Goal: Task Accomplishment & Management: Complete application form

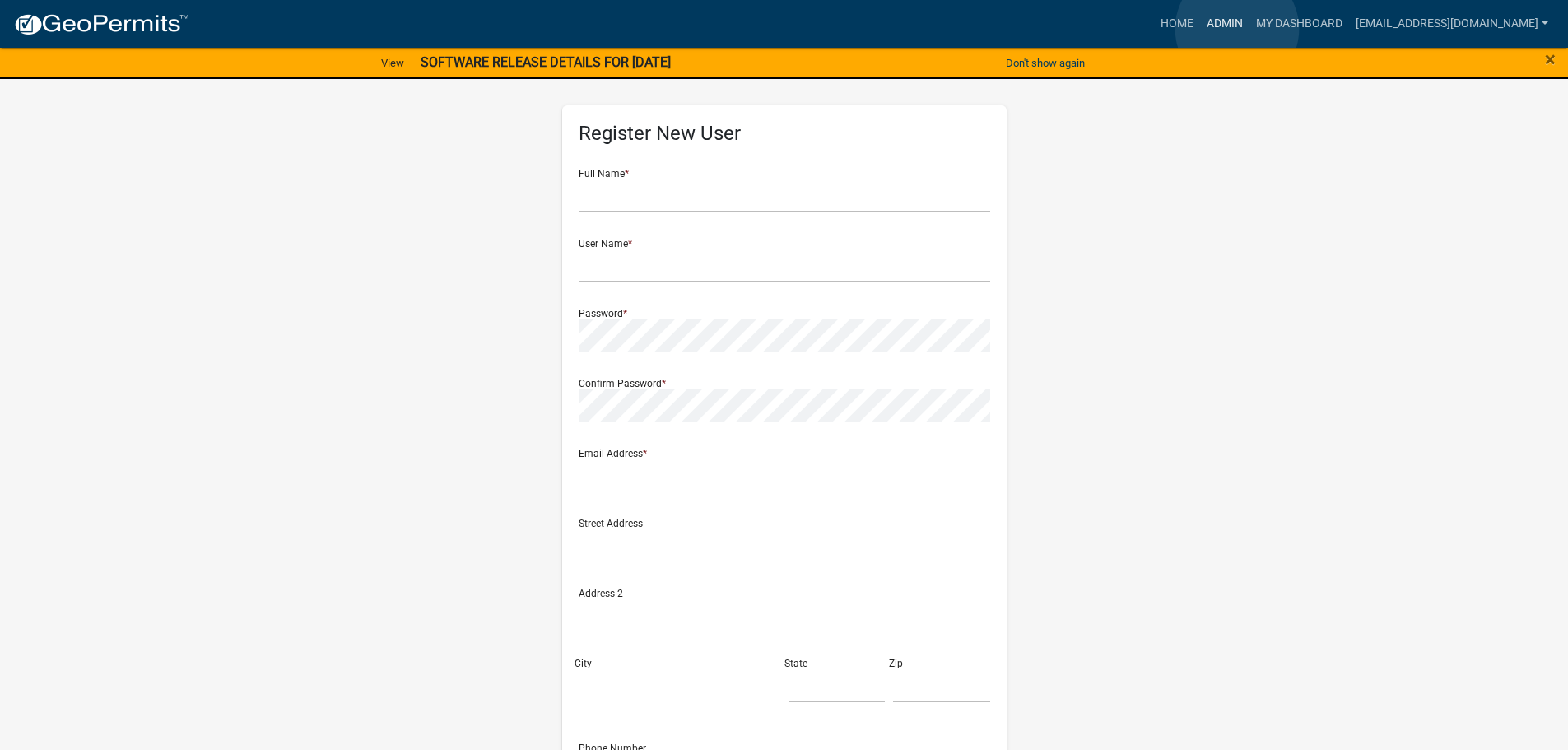
click at [1238, 29] on link "Admin" at bounding box center [1225, 24] width 50 height 32
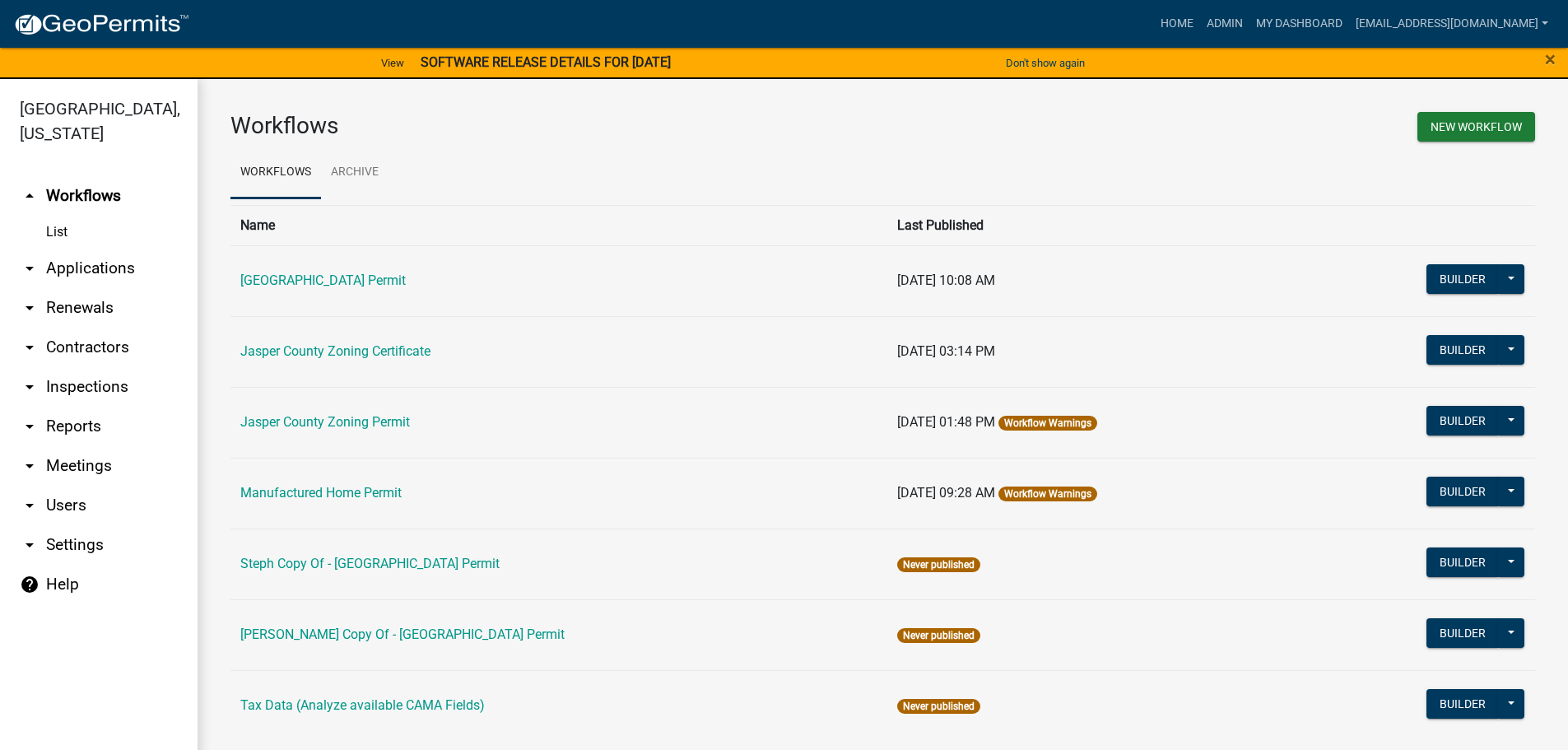
click at [83, 267] on link "arrow_drop_down Applications" at bounding box center [98, 268] width 198 height 39
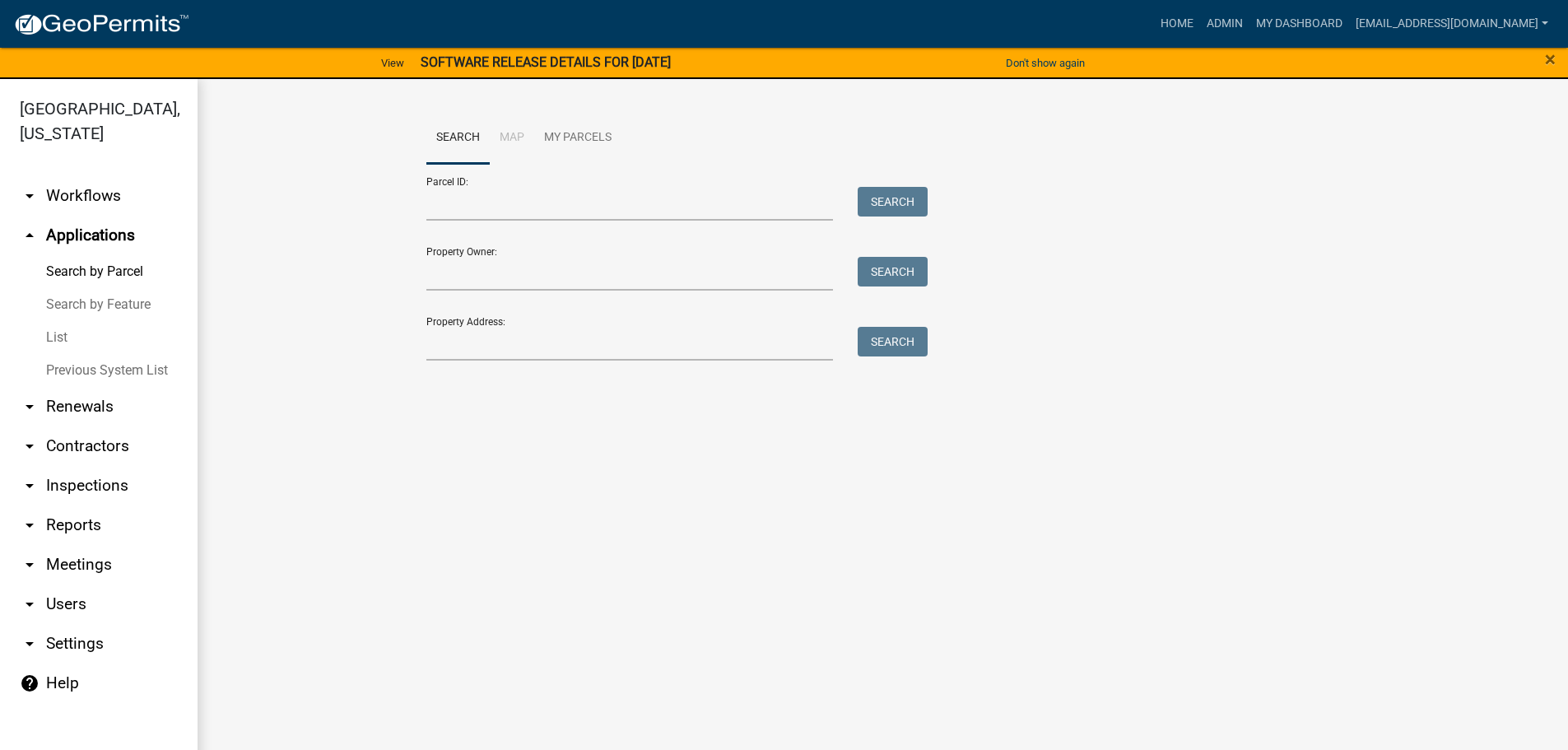
click at [55, 342] on link "List" at bounding box center [98, 337] width 198 height 33
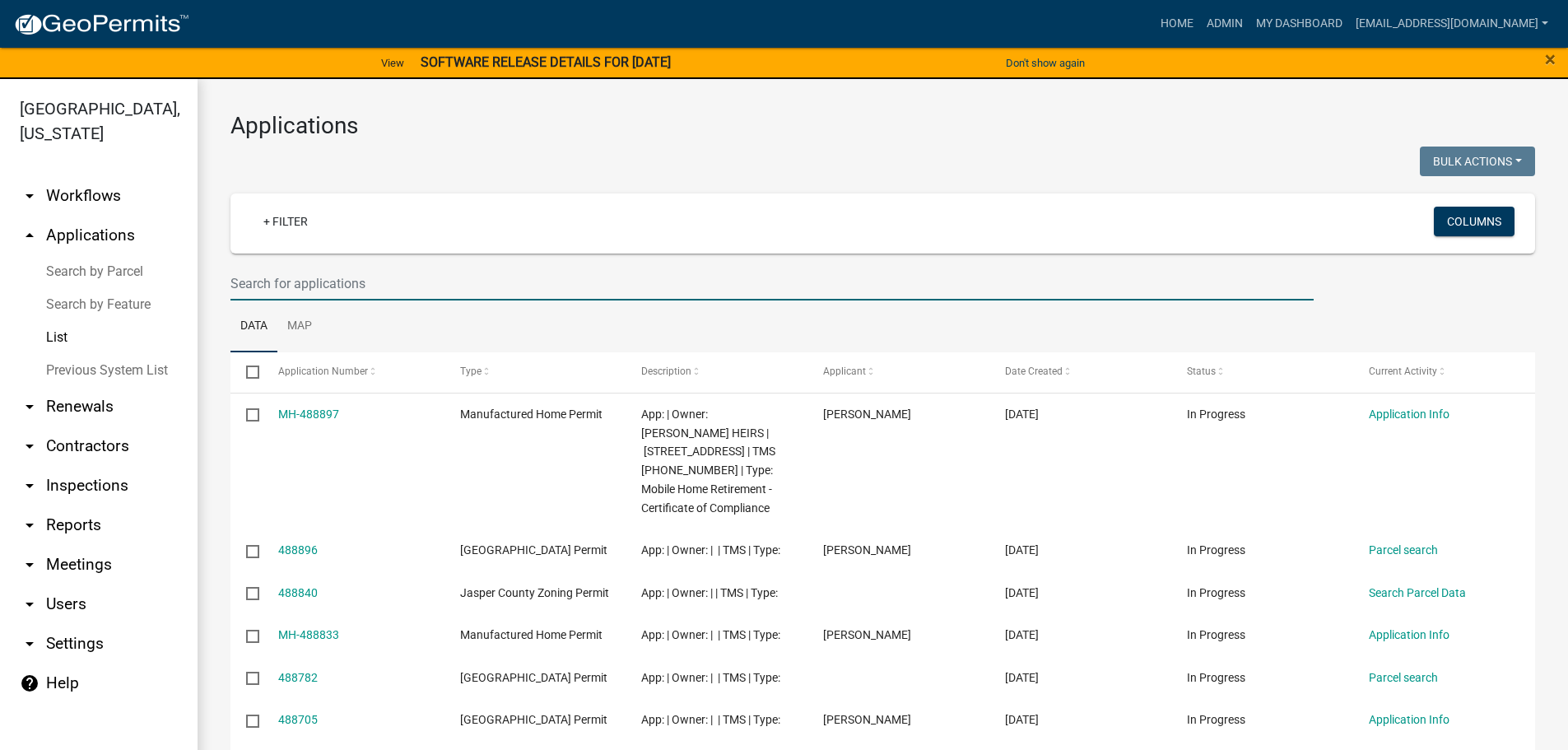
click at [463, 286] on input "text" at bounding box center [772, 283] width 1084 height 33
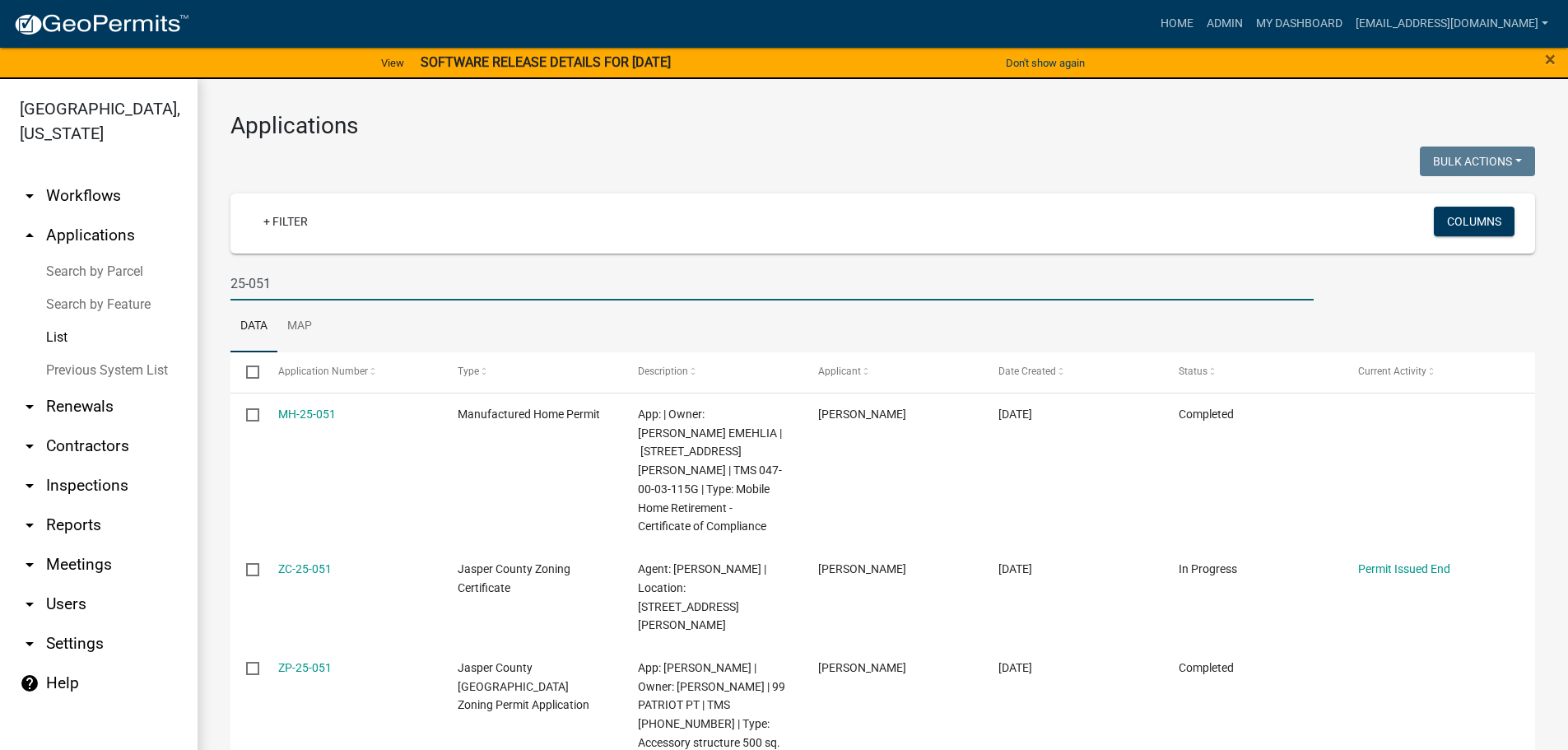
type input "25-051"
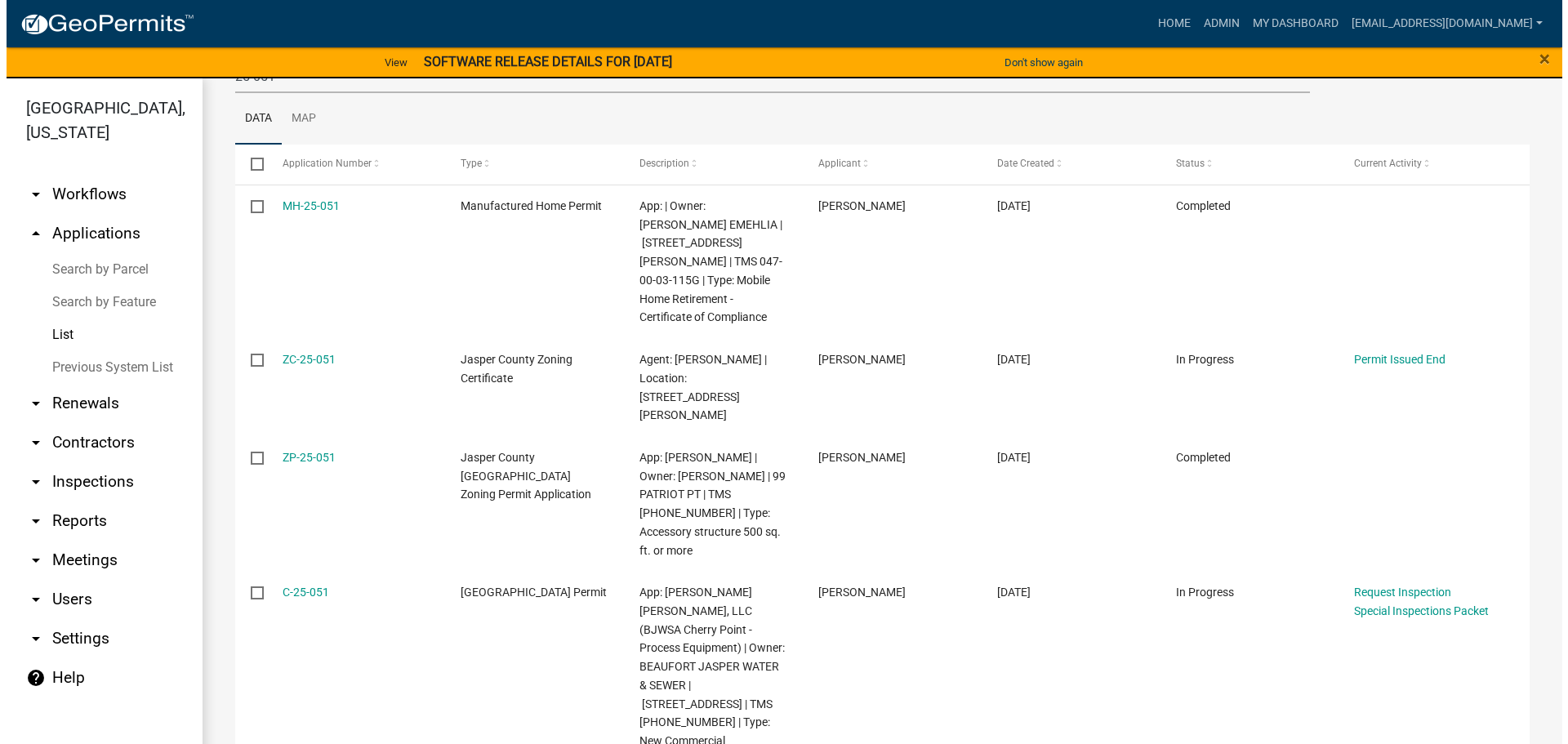
scroll to position [209, 0]
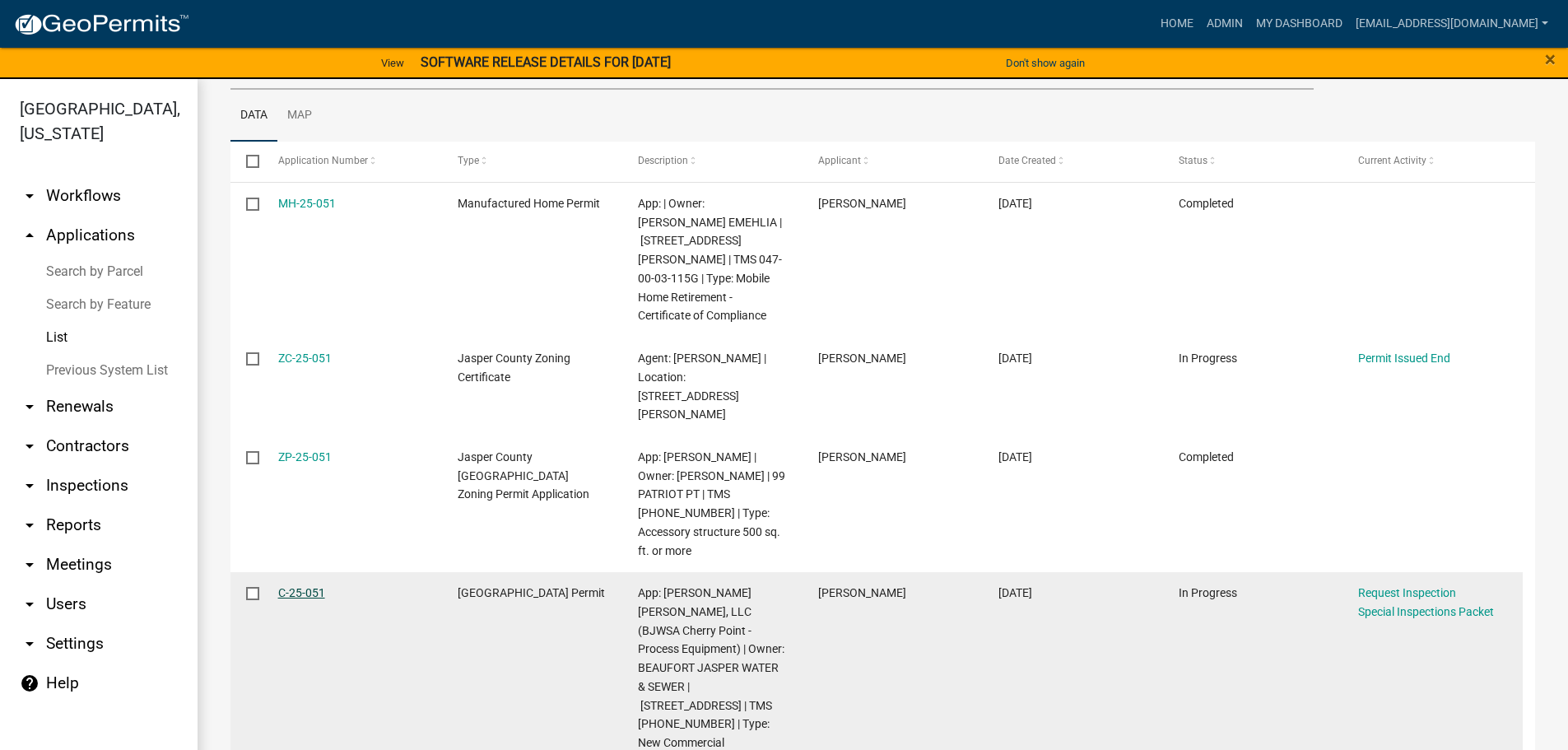
click at [307, 586] on link "C-25-051" at bounding box center [301, 592] width 47 height 13
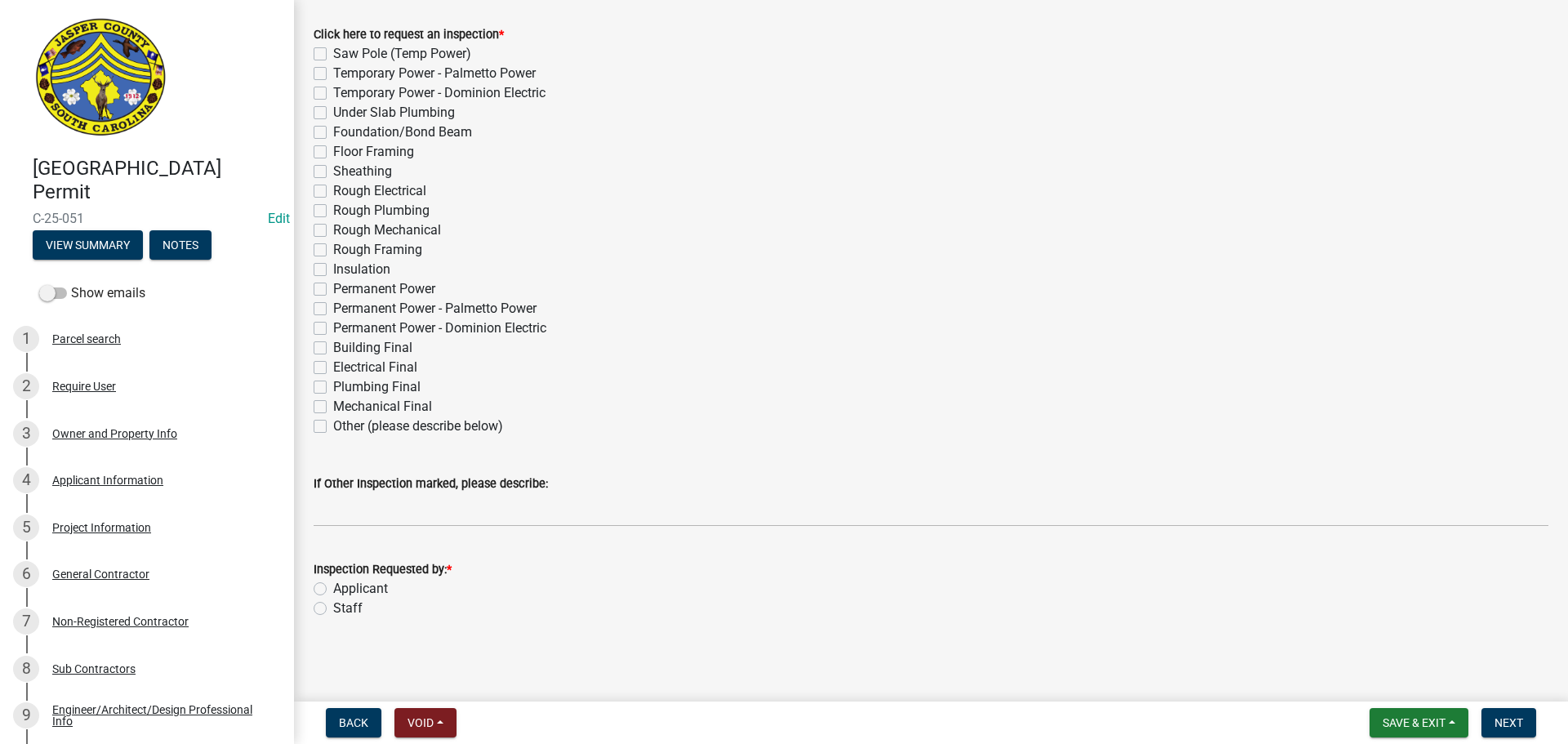
scroll to position [88, 0]
click at [333, 426] on label "Other (please describe below)" at bounding box center [418, 425] width 170 height 20
click at [333, 426] on input "Other (please describe below)" at bounding box center [338, 420] width 11 height 11
checkbox input "true"
checkbox input "false"
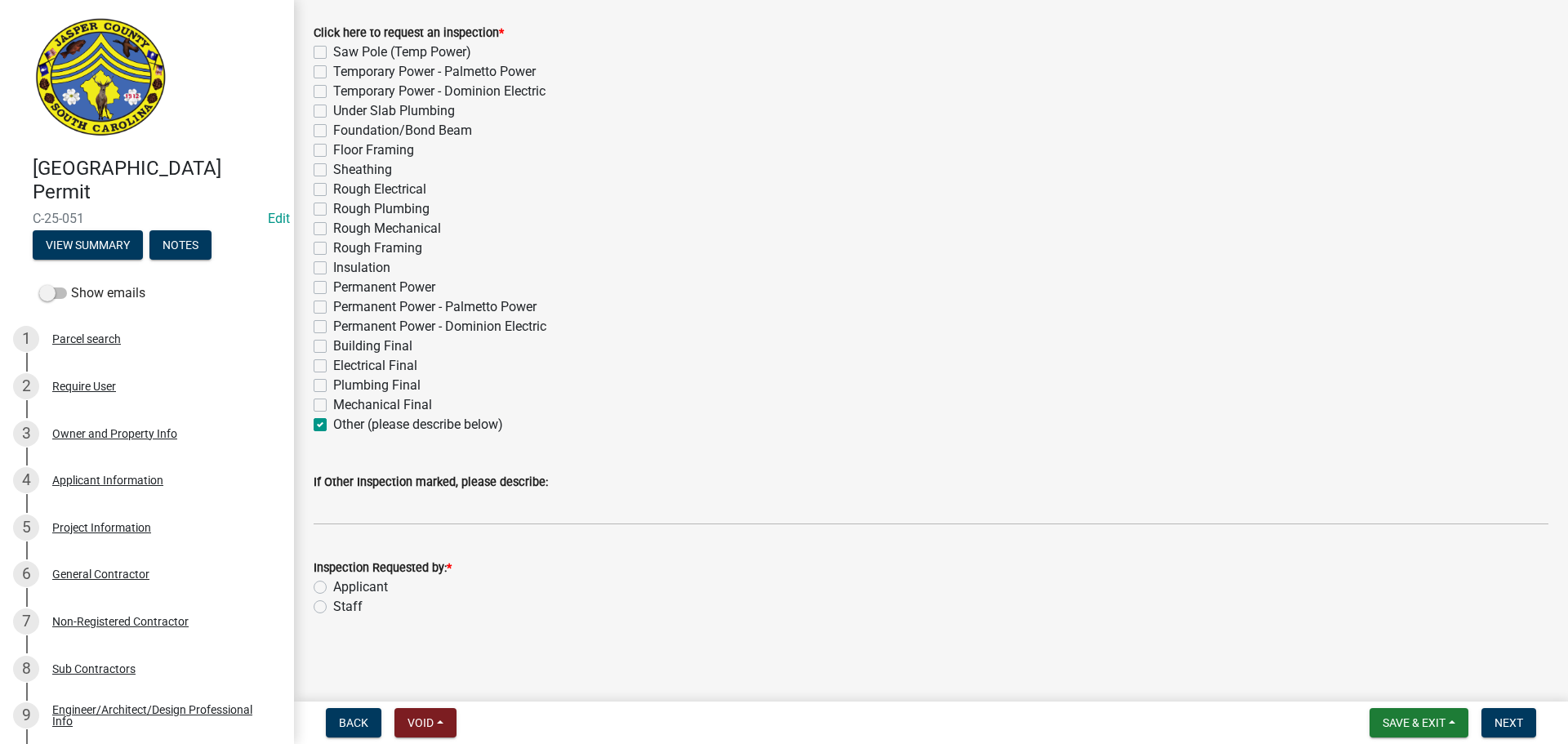
checkbox input "false"
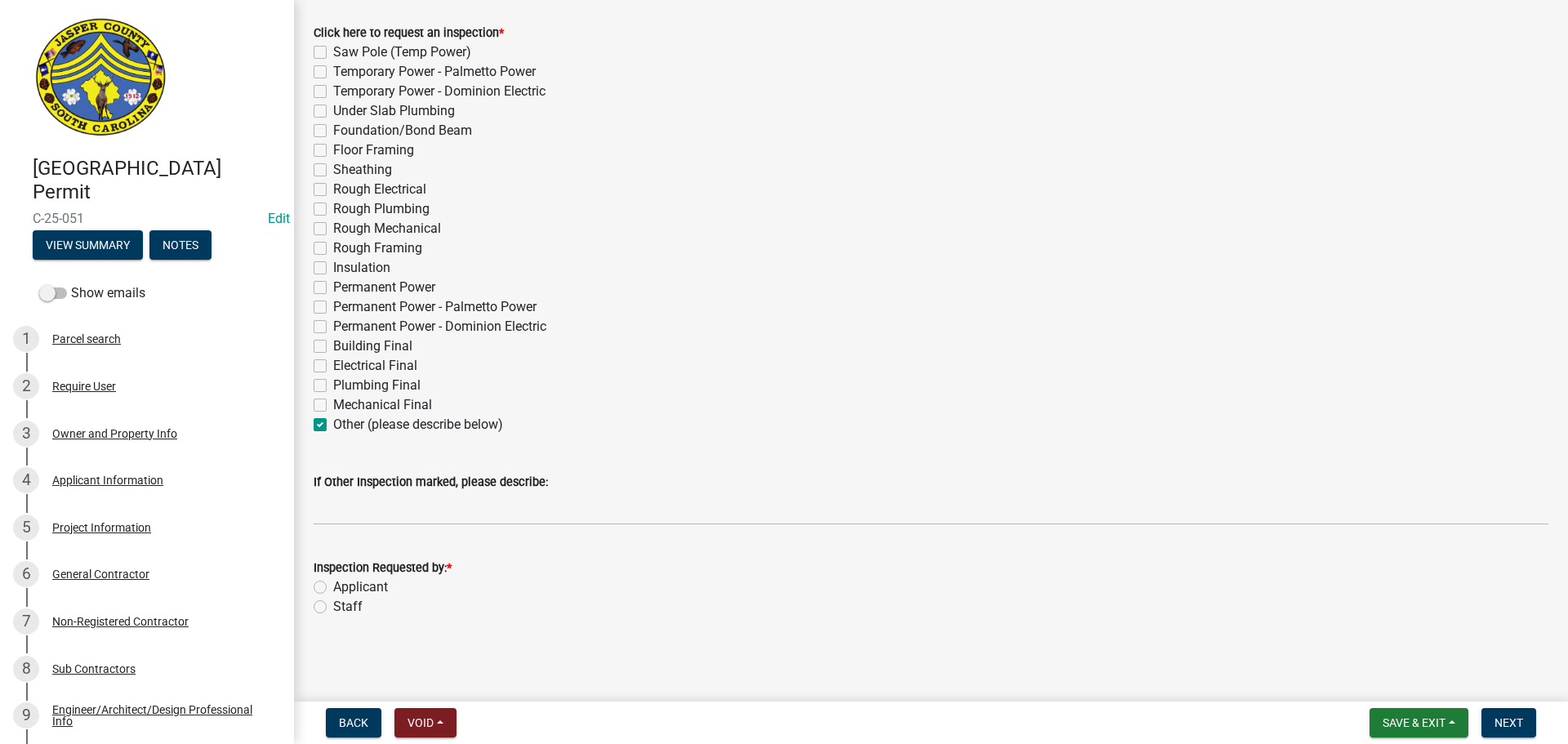
checkbox input "false"
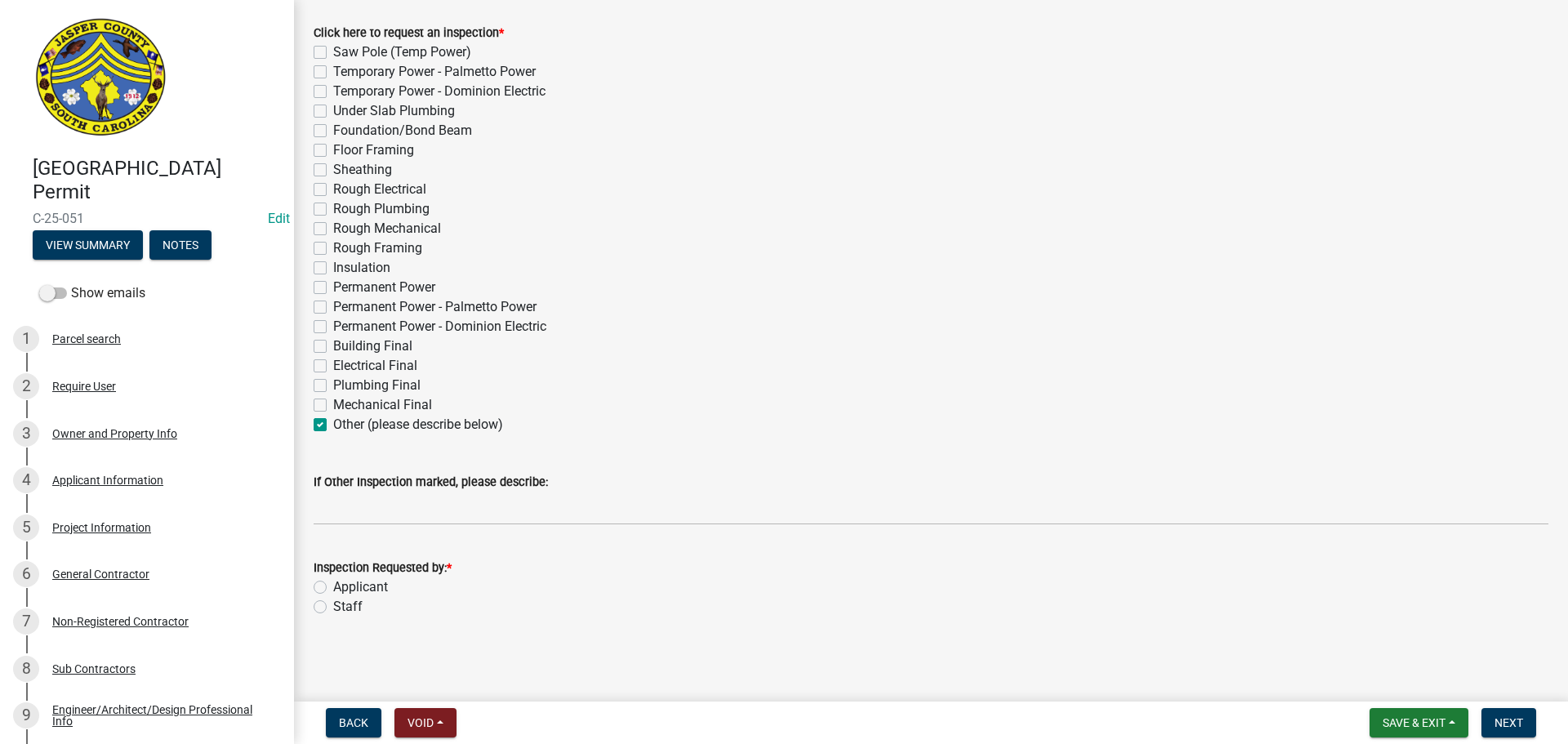
checkbox input "false"
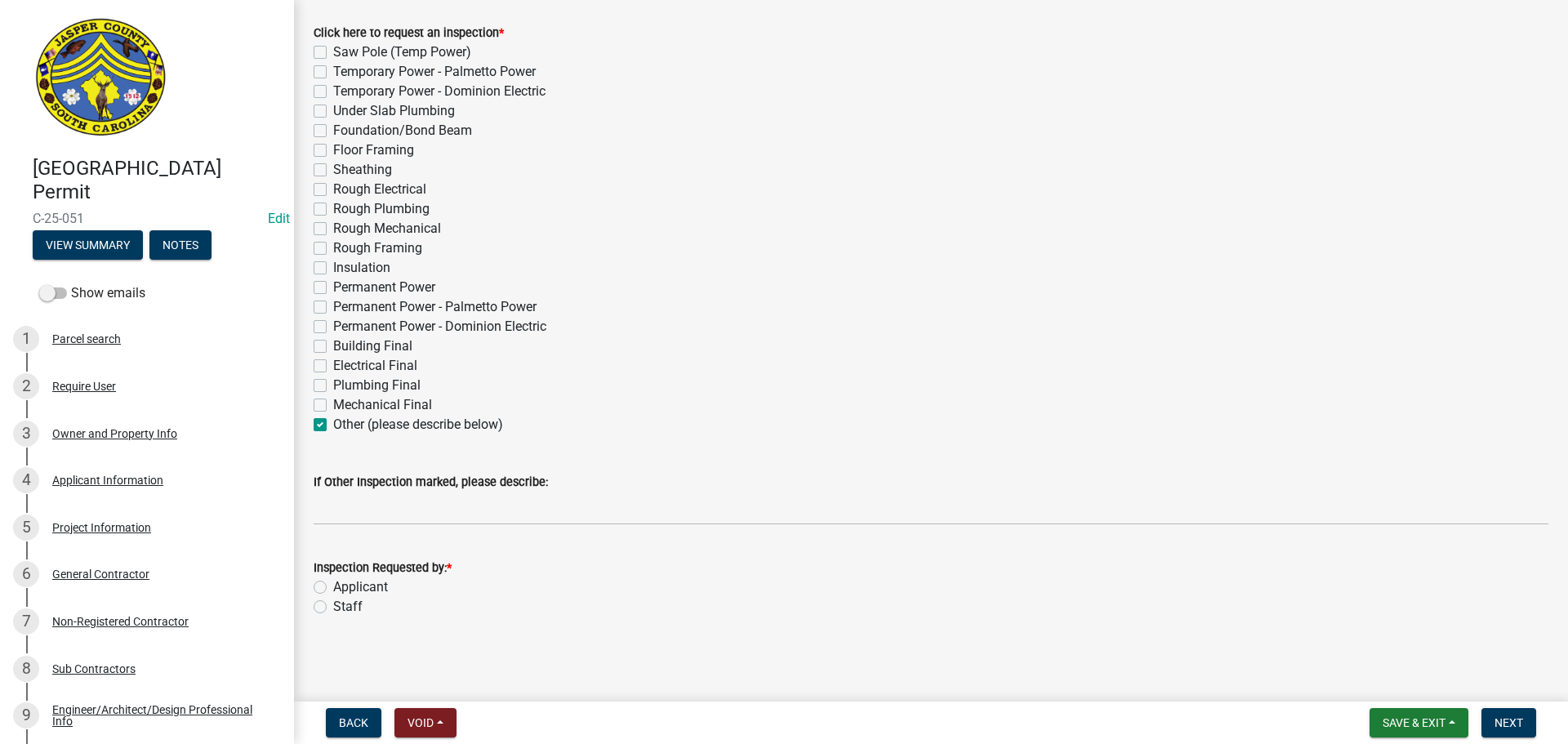
checkbox input "false"
checkbox input "true"
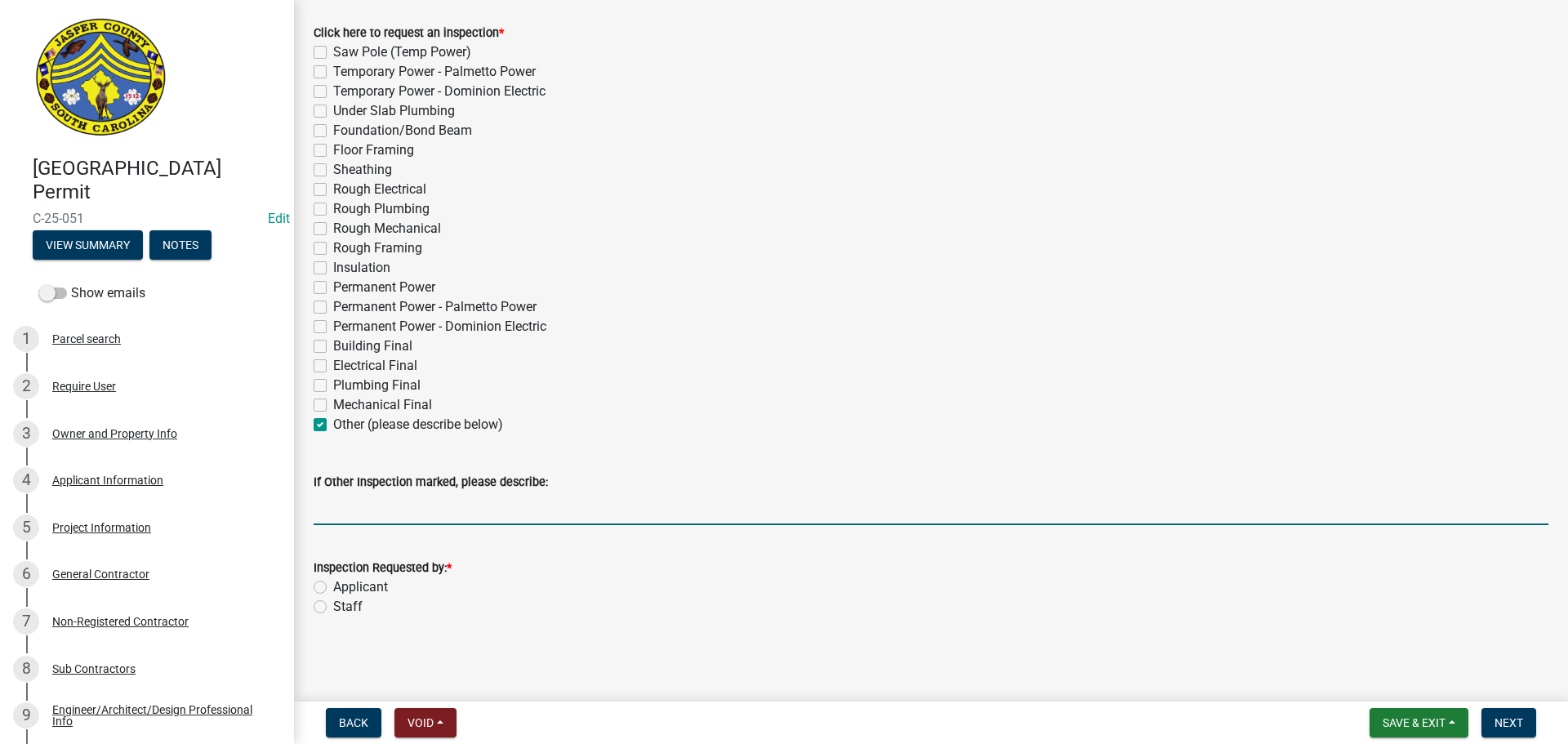
click at [361, 508] on input "If Other Inspection marked, please describe:" at bounding box center [930, 508] width 1234 height 33
type input "do not add to tomorrows schedule. Rebar for sludge and uv tank"
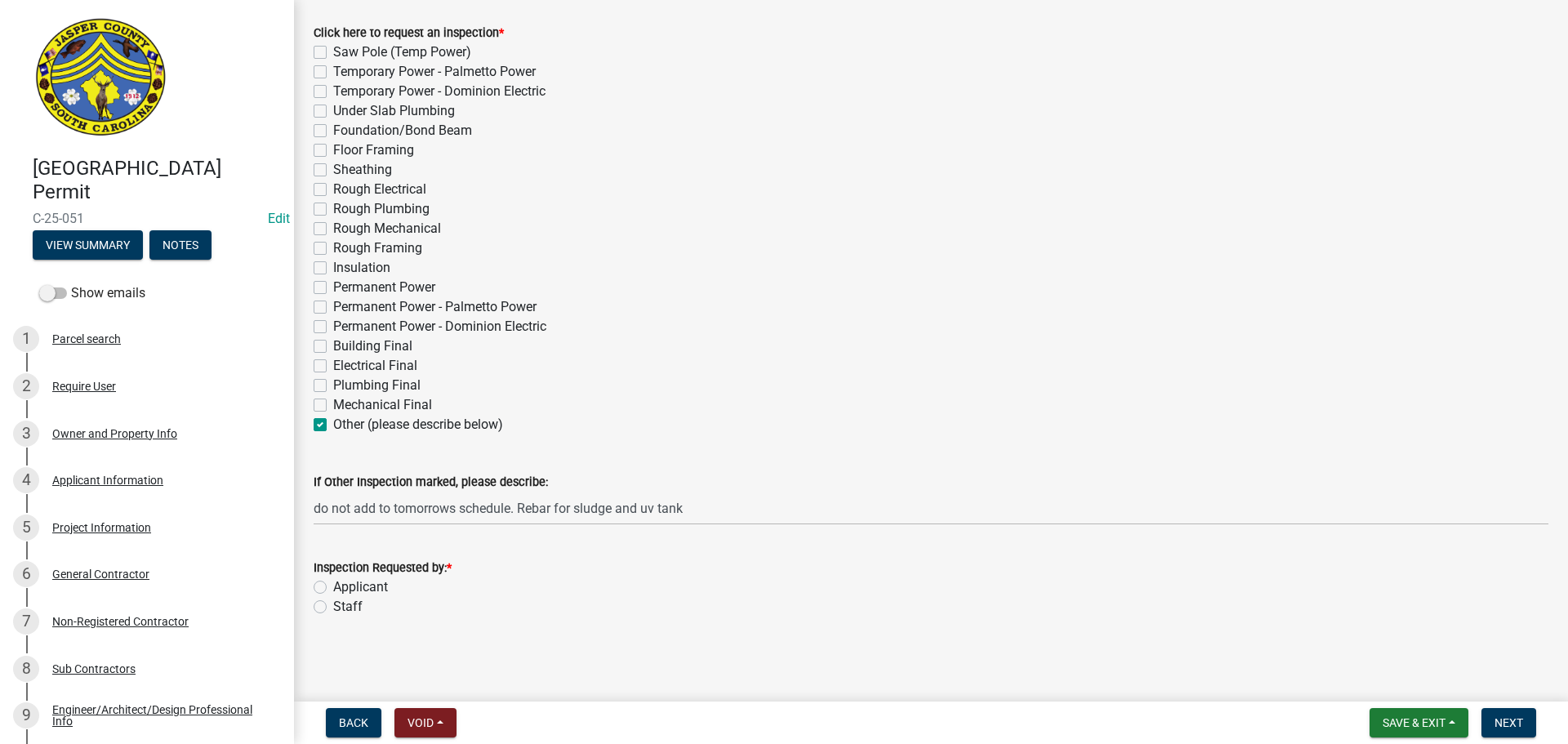
click at [333, 609] on label "Staff" at bounding box center [347, 606] width 30 height 20
click at [333, 608] on input "Staff" at bounding box center [338, 602] width 11 height 11
radio input "true"
click at [1517, 726] on span "Next" at bounding box center [1509, 723] width 29 height 13
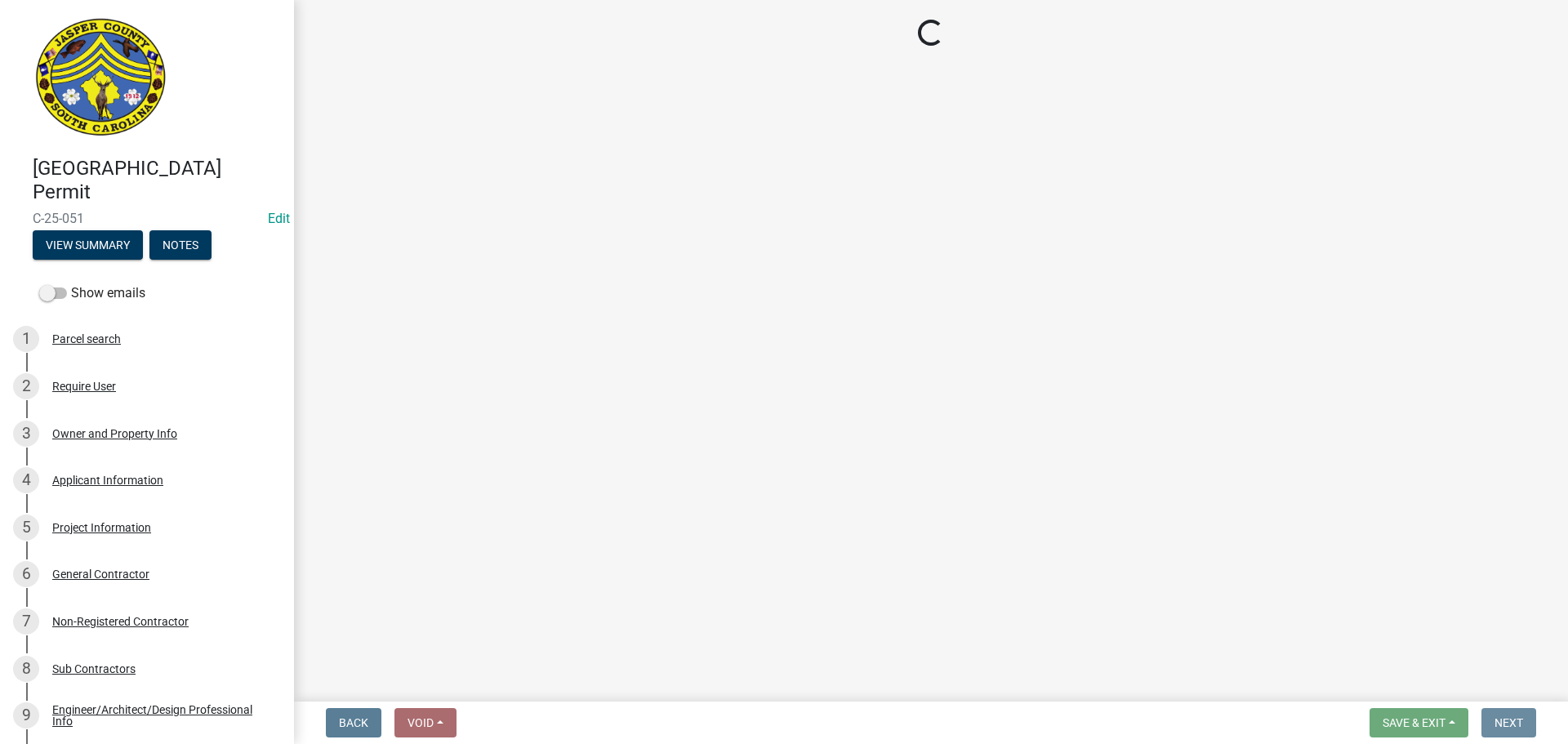
scroll to position [0, 0]
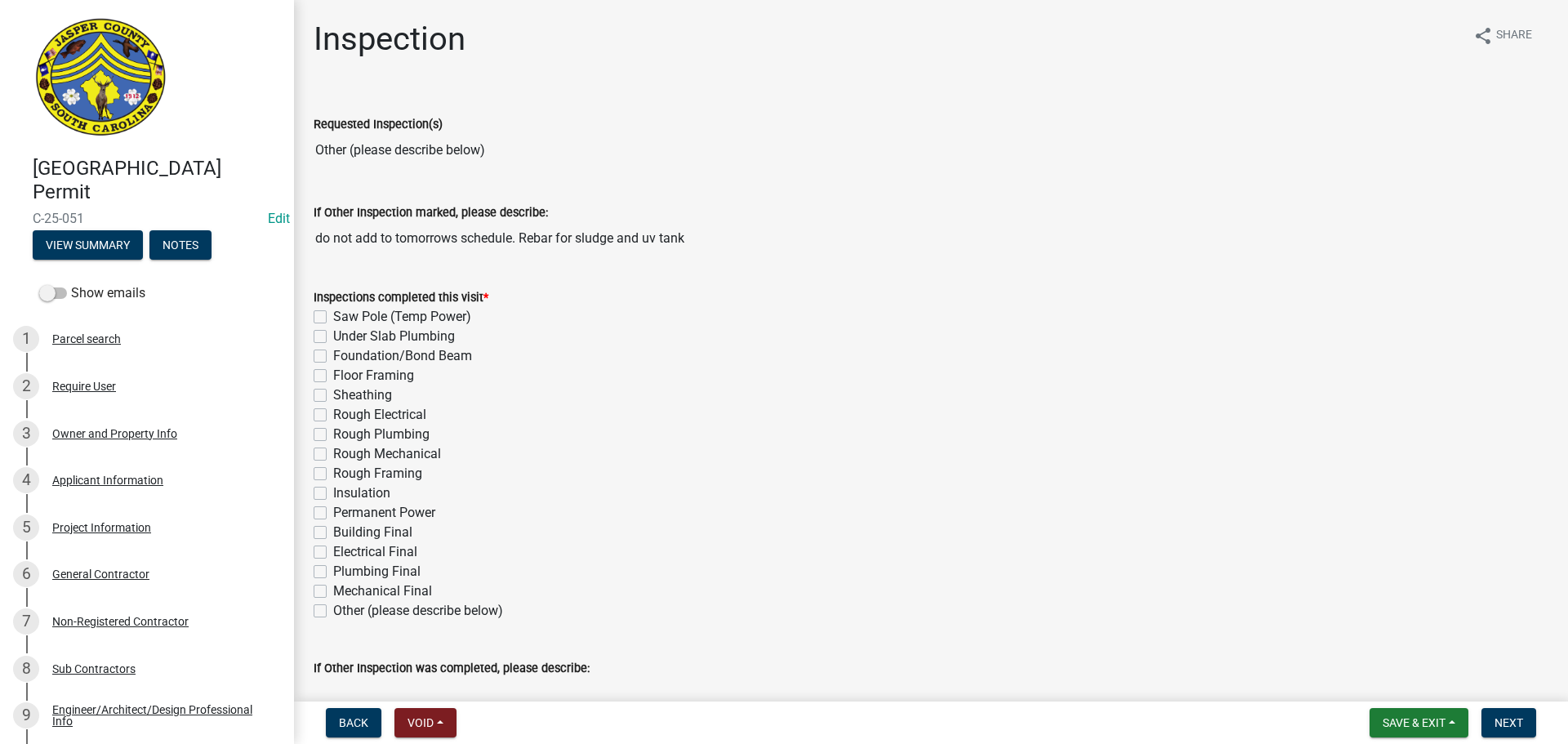
click at [333, 614] on label "Other (please describe below)" at bounding box center [418, 611] width 170 height 20
click at [333, 612] on input "Other (please describe below)" at bounding box center [338, 606] width 11 height 11
checkbox input "true"
checkbox input "false"
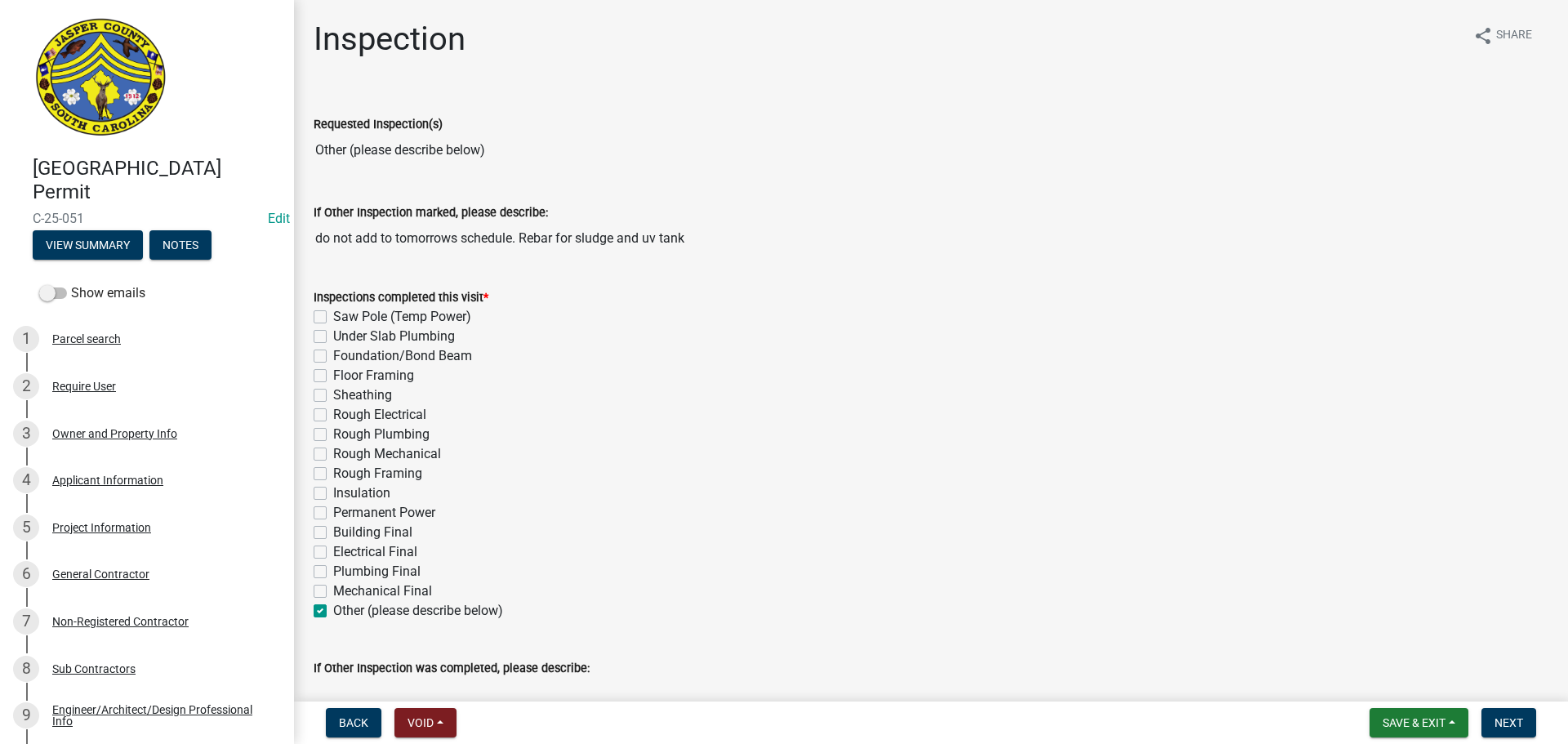
checkbox input "false"
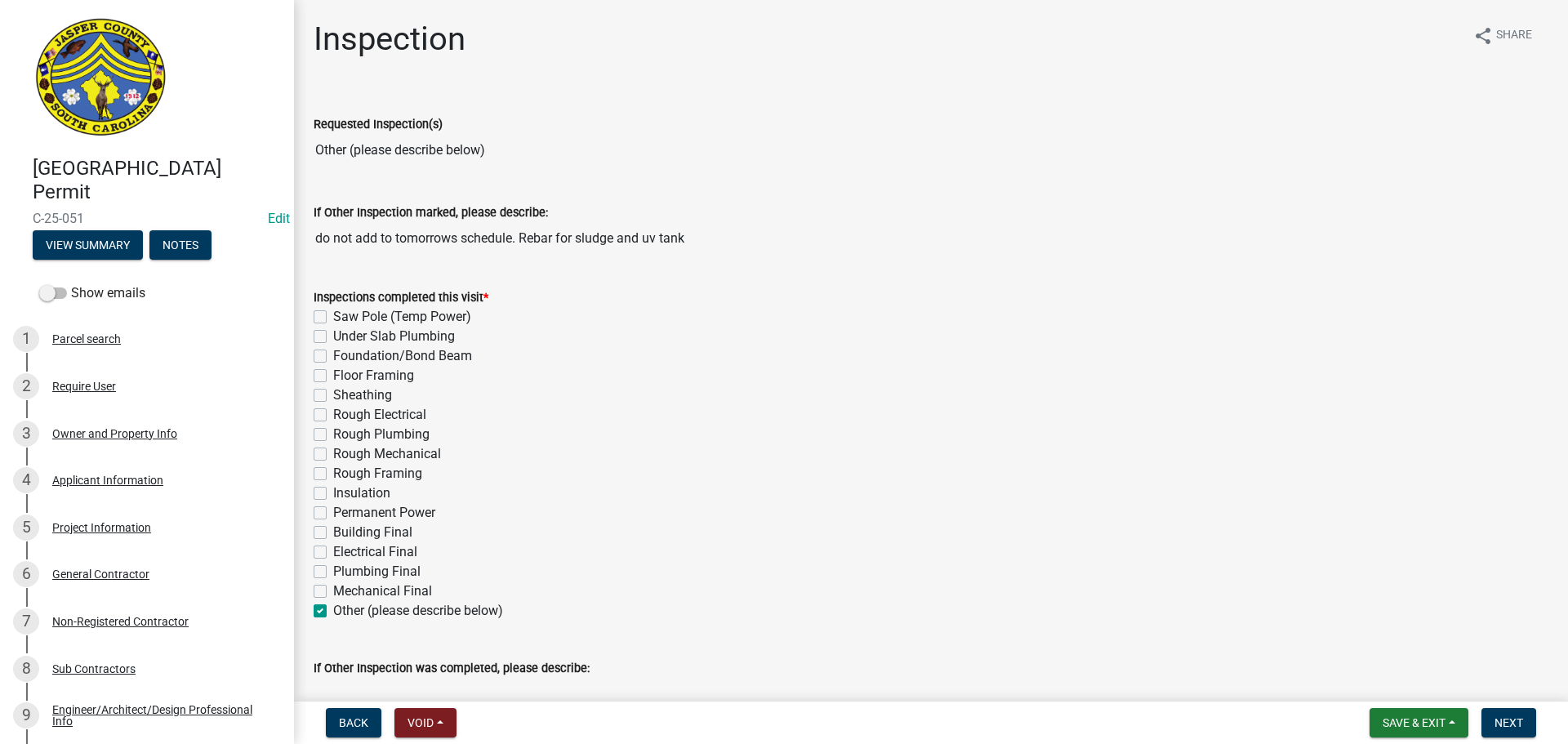
checkbox input "false"
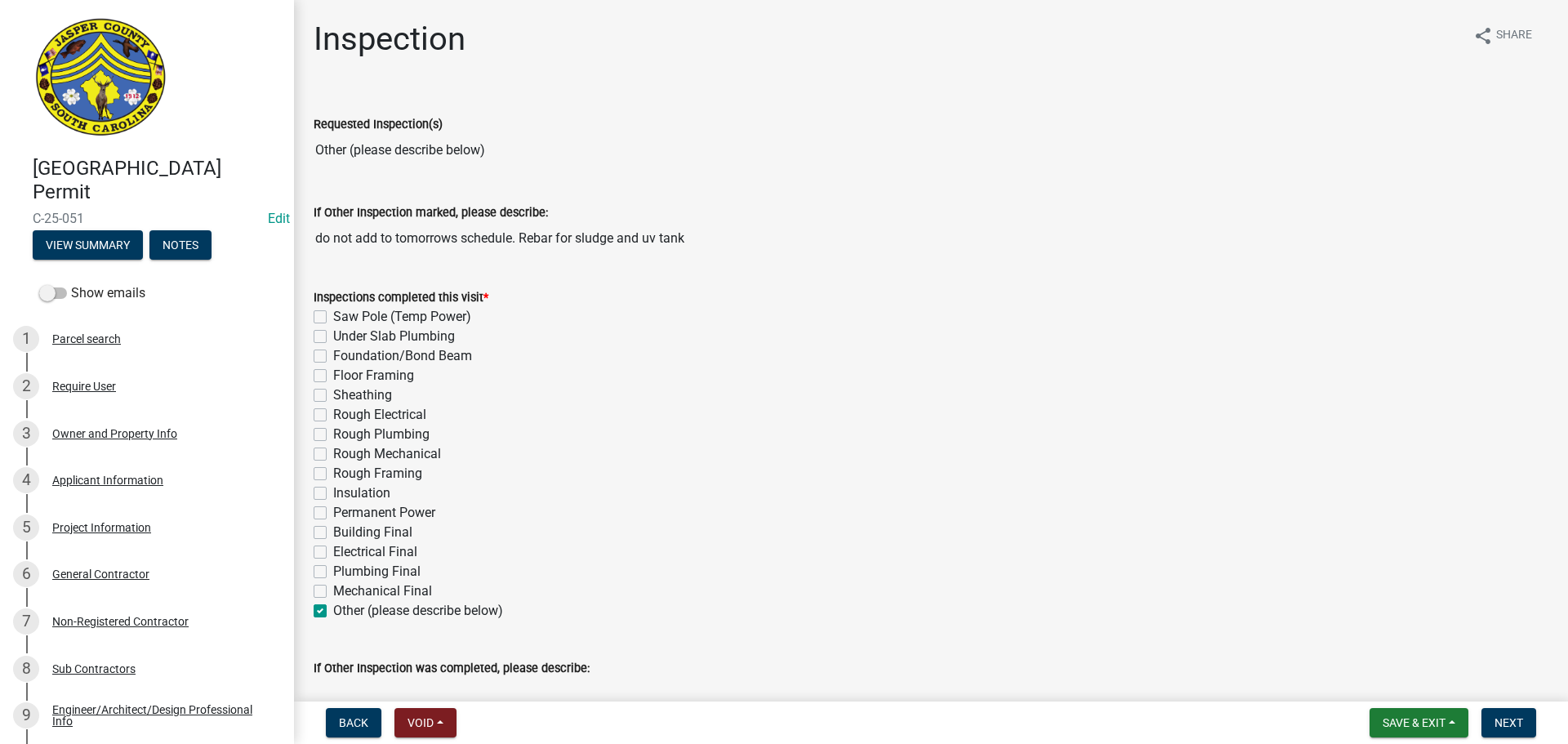
checkbox input "false"
checkbox input "true"
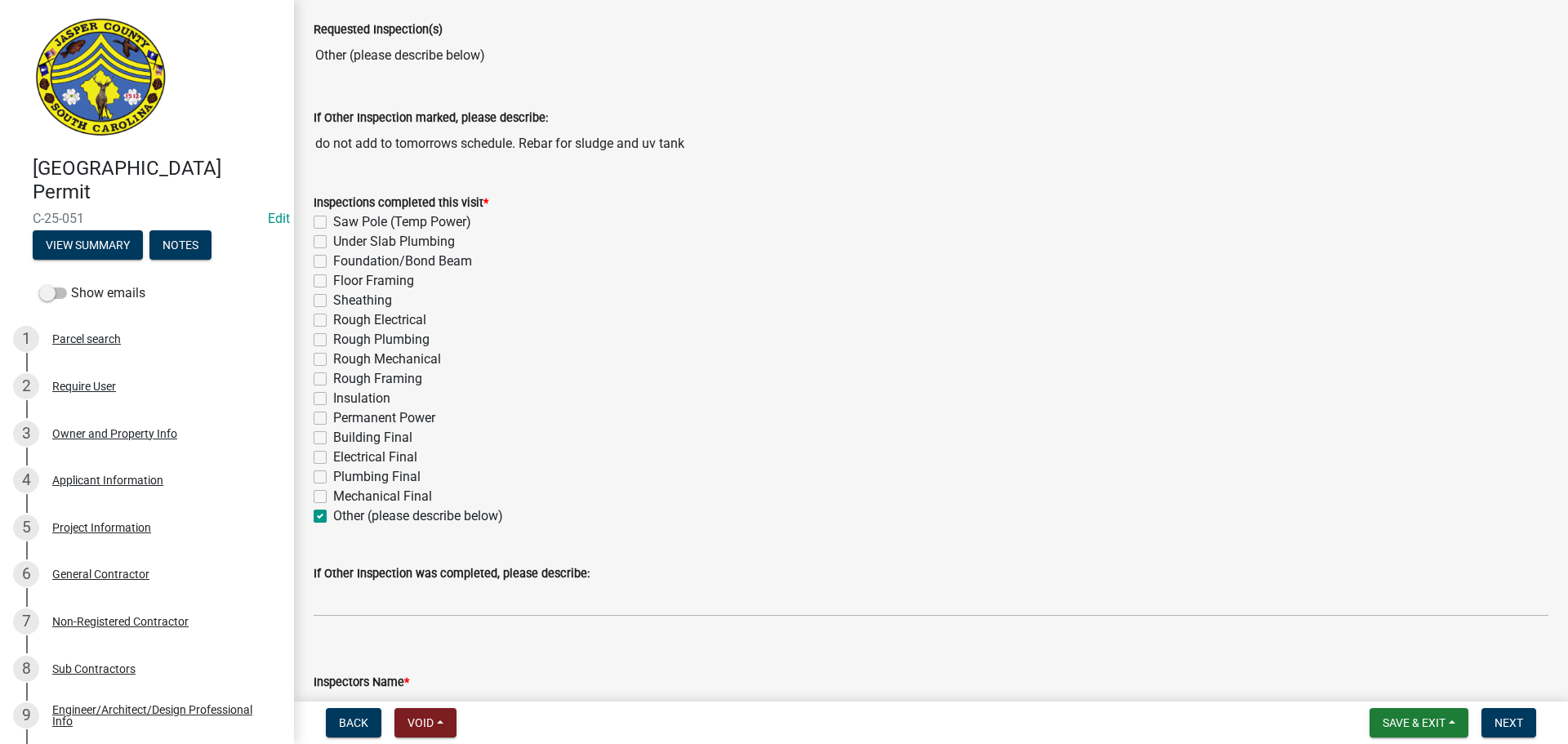
scroll to position [245, 0]
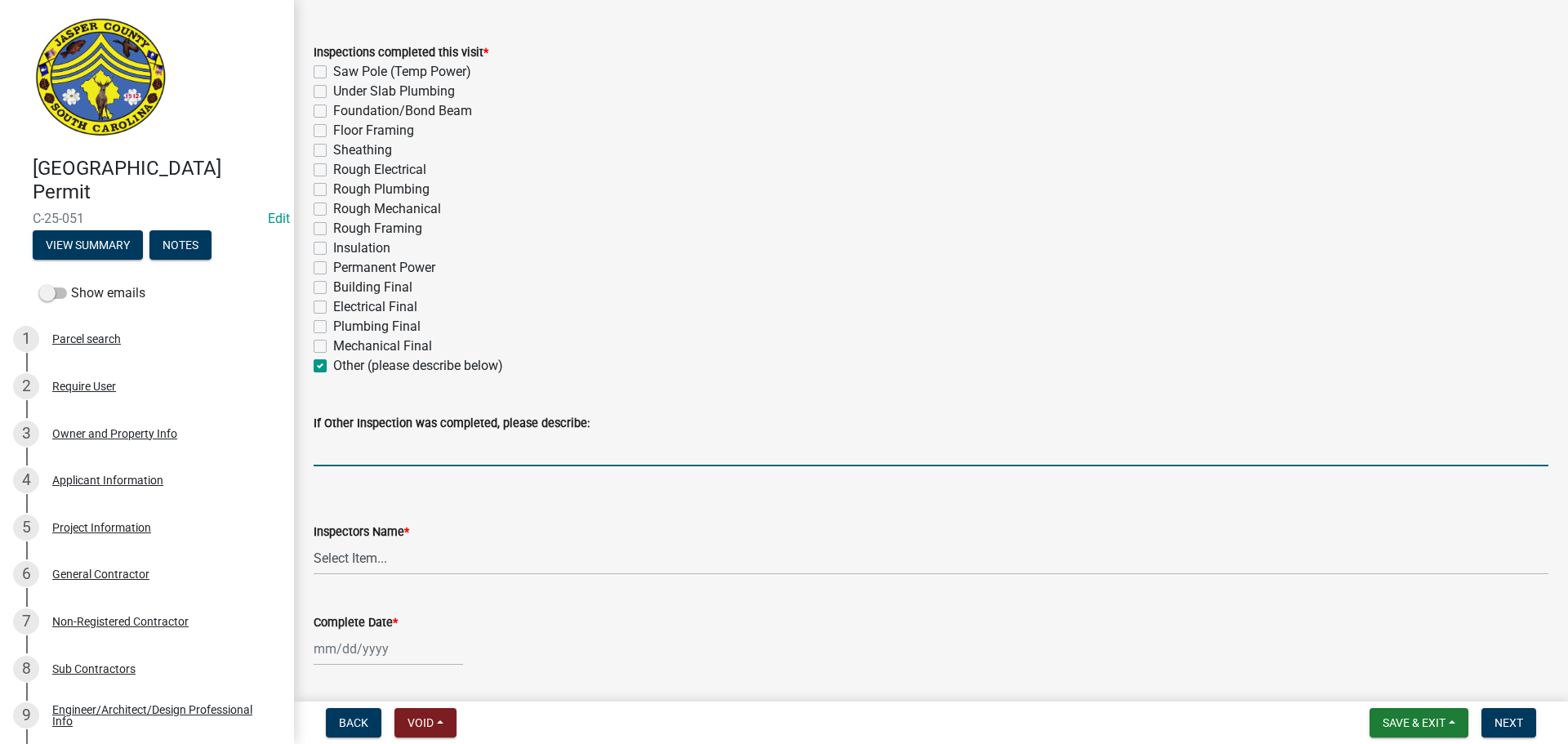
click at [451, 449] on input "If Other Inspection was completed, please describe:" at bounding box center [930, 449] width 1234 height 33
type input "Rebar for sludge and uv tank slab"
click at [353, 553] on select "Select Item... jcorwin@jaspercounty.gov (John Corwin ) rcampbell (Ryan Campbell)" at bounding box center [930, 558] width 1234 height 33
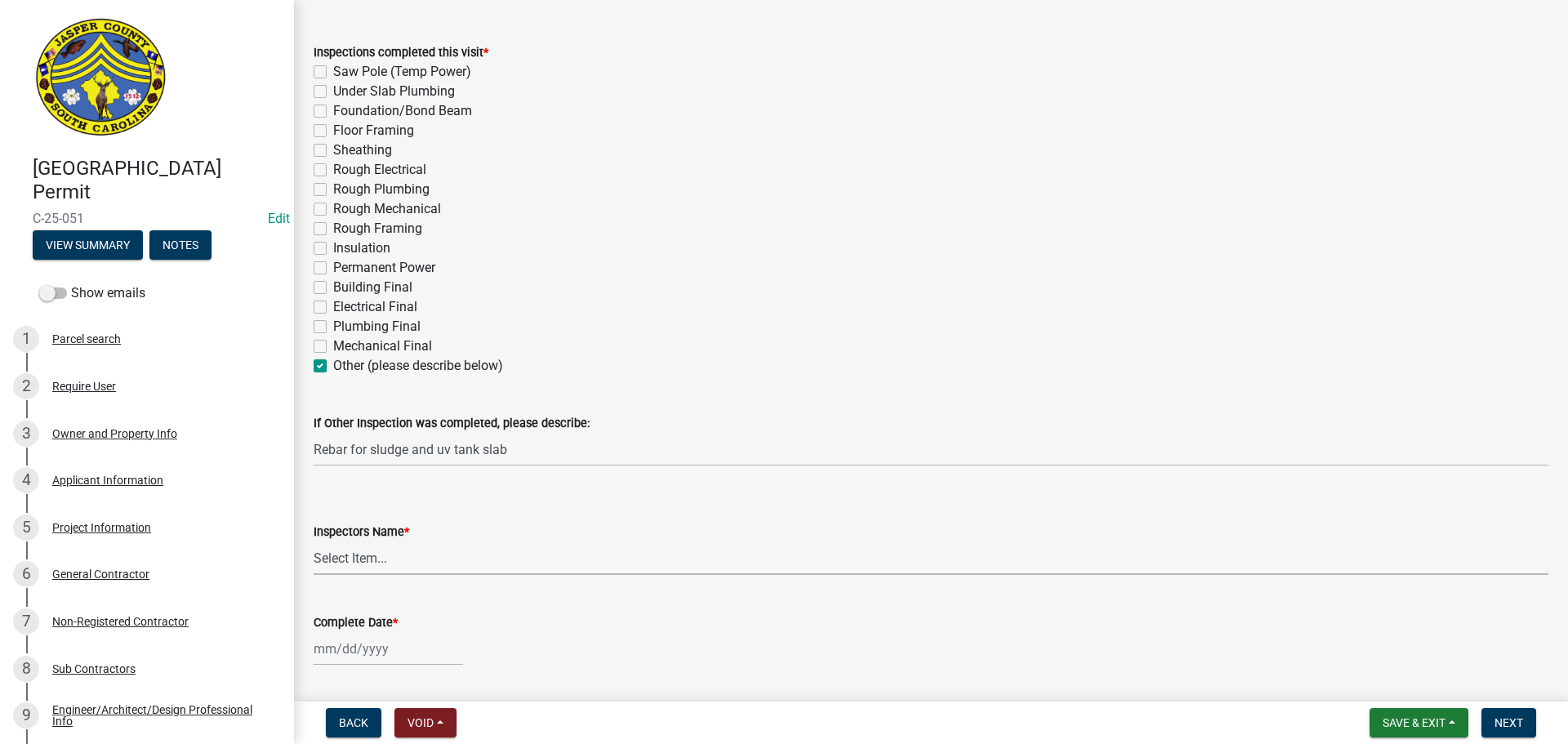
select select "2d9ba1e5-2fdd-4b15-98d0-073dcbeb5880"
click at [313, 542] on select "Select Item... jcorwin@jaspercounty.gov (John Corwin ) rcampbell (Ryan Campbell)" at bounding box center [930, 558] width 1234 height 33
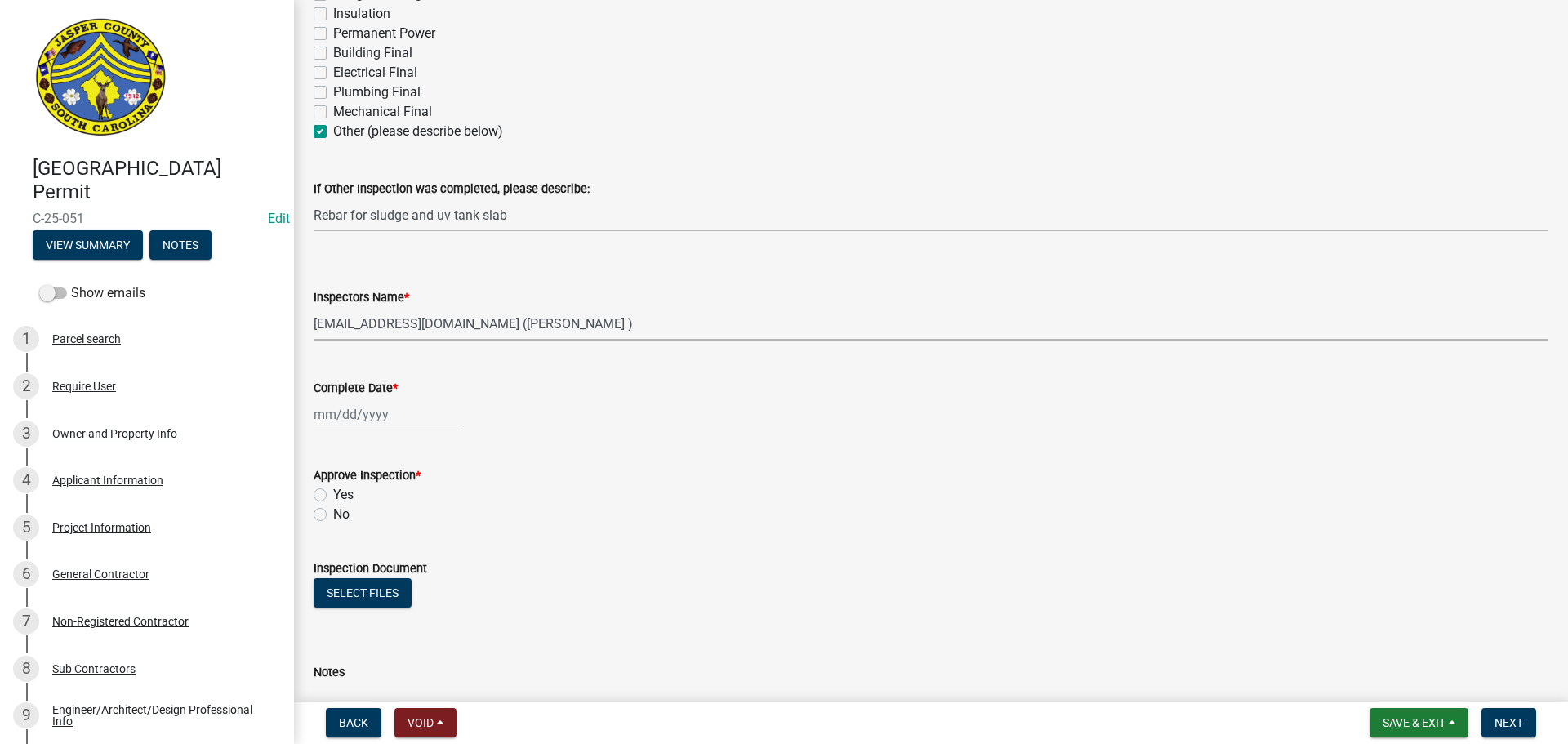
scroll to position [572, 0]
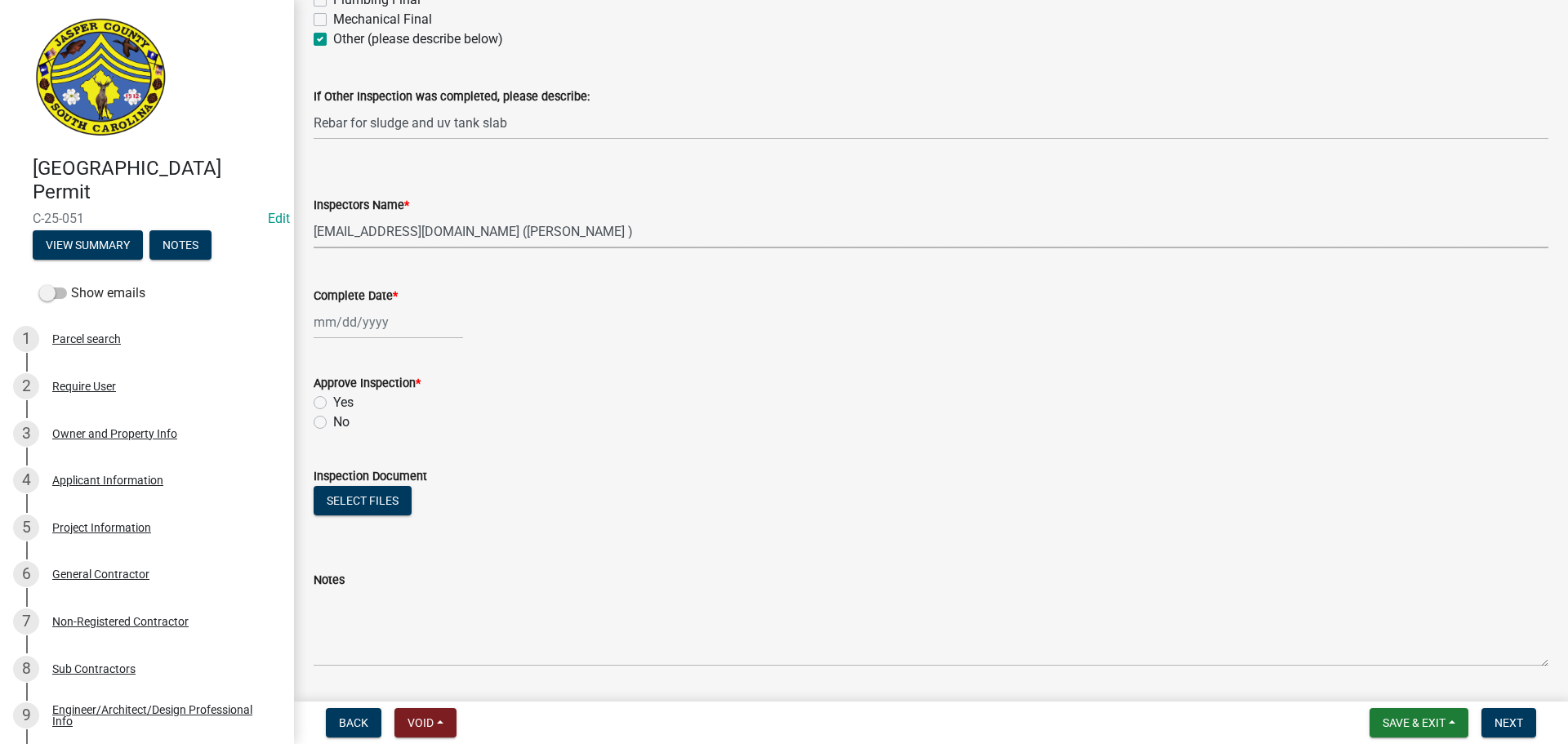
click at [369, 320] on div at bounding box center [388, 322] width 149 height 33
select select "10"
select select "2025"
click at [351, 437] on div "7" at bounding box center [356, 435] width 26 height 26
type input "10/07/2025"
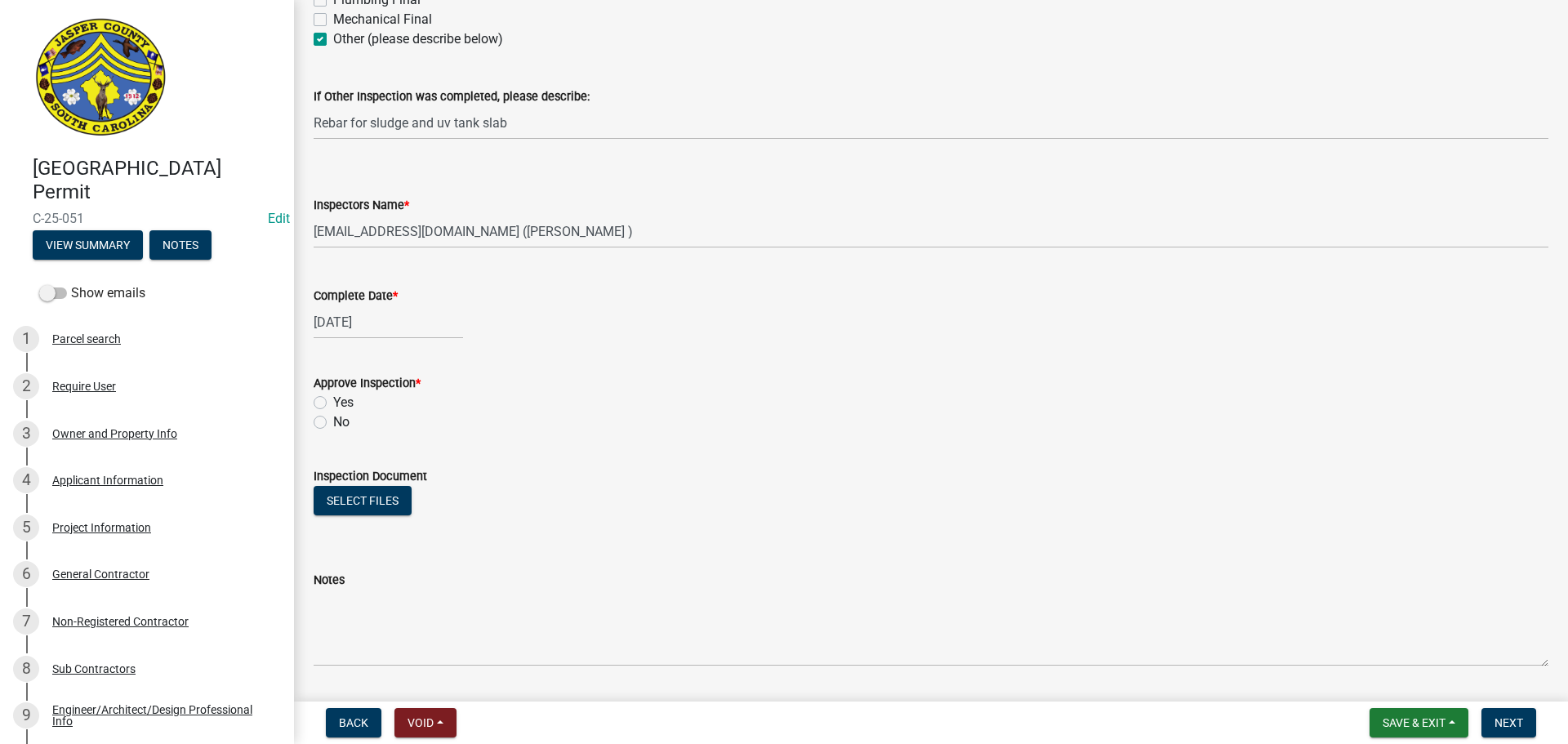
click at [635, 533] on wm-data-entity-input "Inspection Document Select files" at bounding box center [930, 497] width 1234 height 100
click at [333, 403] on label "Yes" at bounding box center [343, 403] width 20 height 20
click at [333, 403] on input "Yes" at bounding box center [338, 398] width 11 height 11
radio input "true"
click at [424, 326] on div "10/07/2025" at bounding box center [388, 322] width 149 height 33
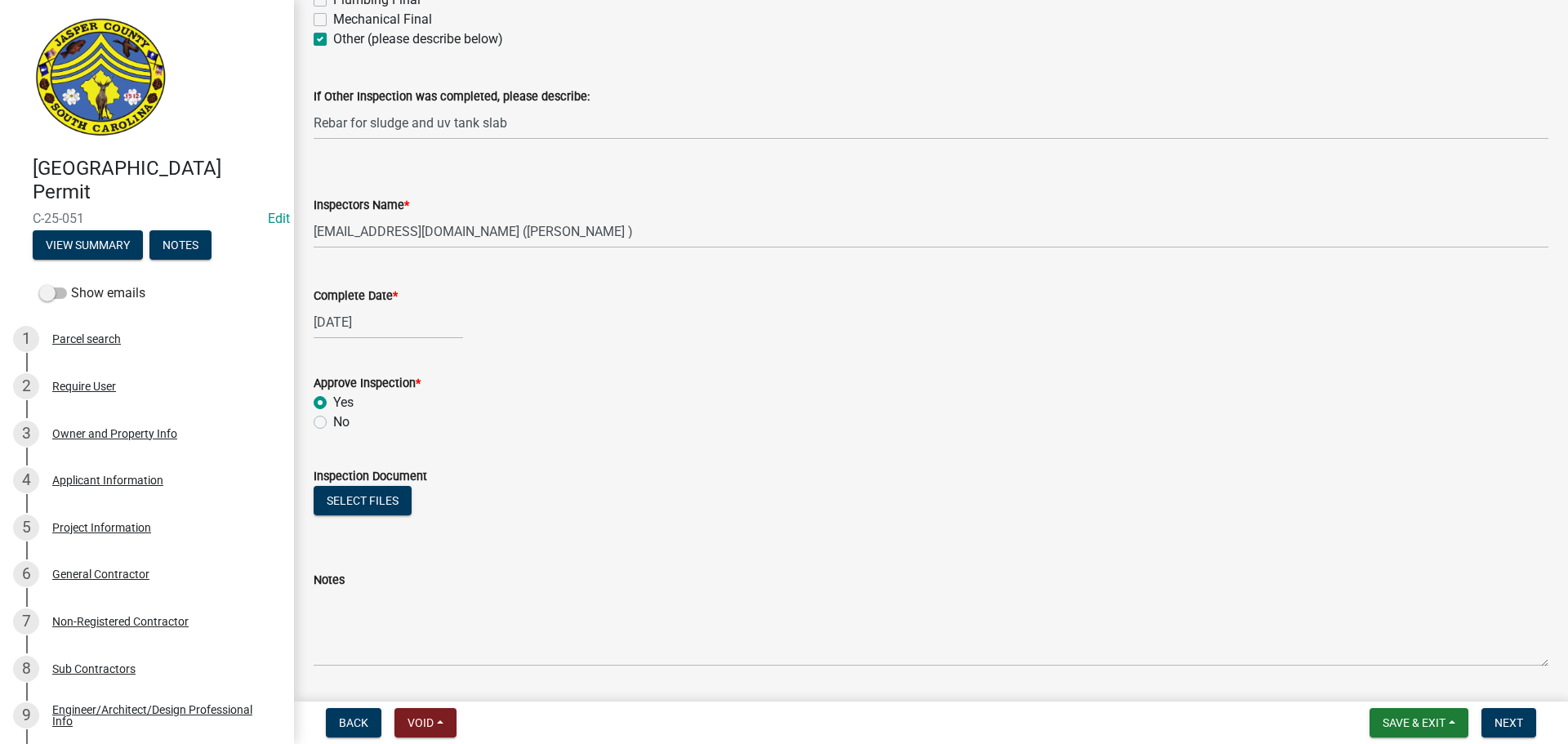
select select "10"
select select "2025"
click at [357, 438] on div "7" at bounding box center [356, 435] width 26 height 26
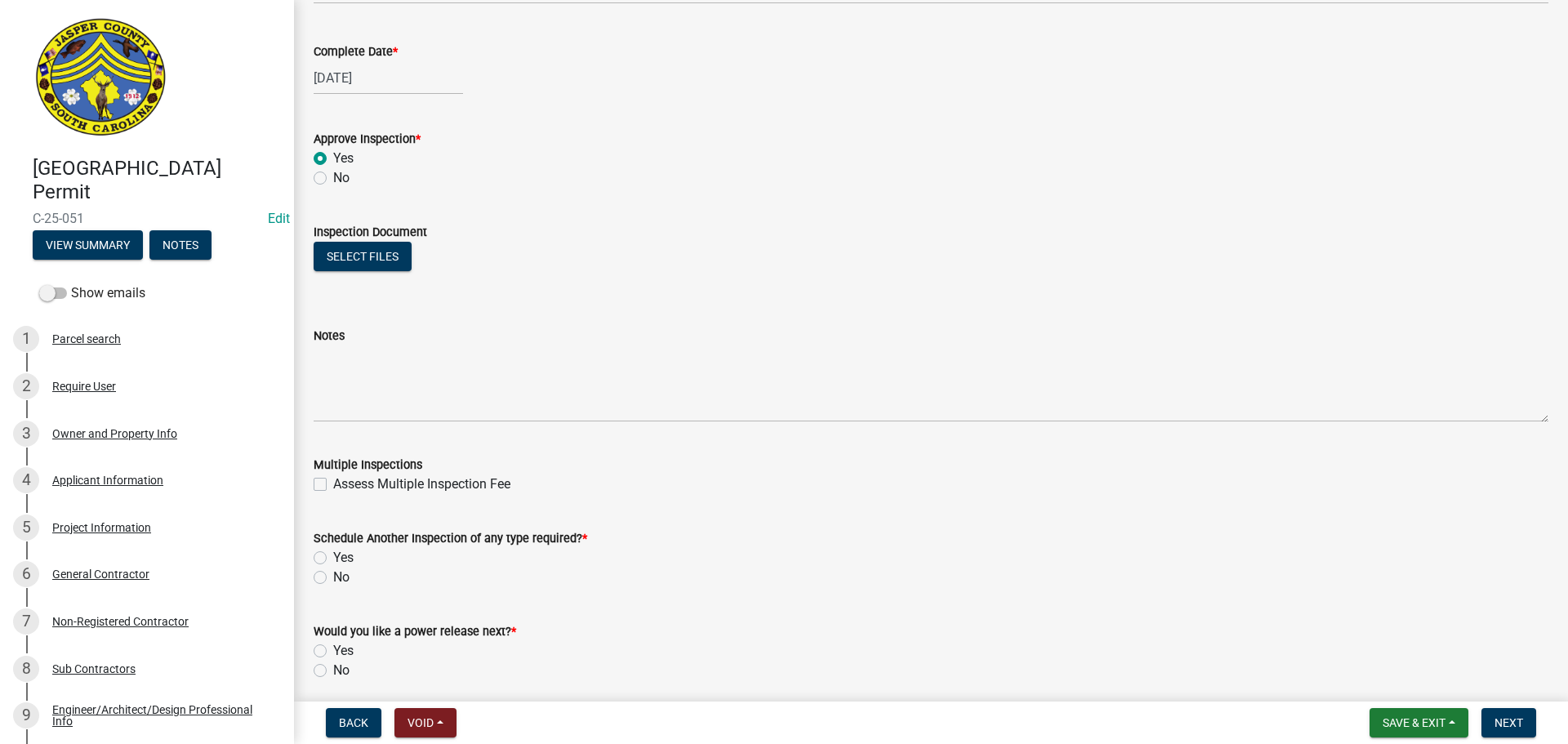
scroll to position [817, 0]
click at [372, 256] on button "Select files" at bounding box center [362, 256] width 98 height 30
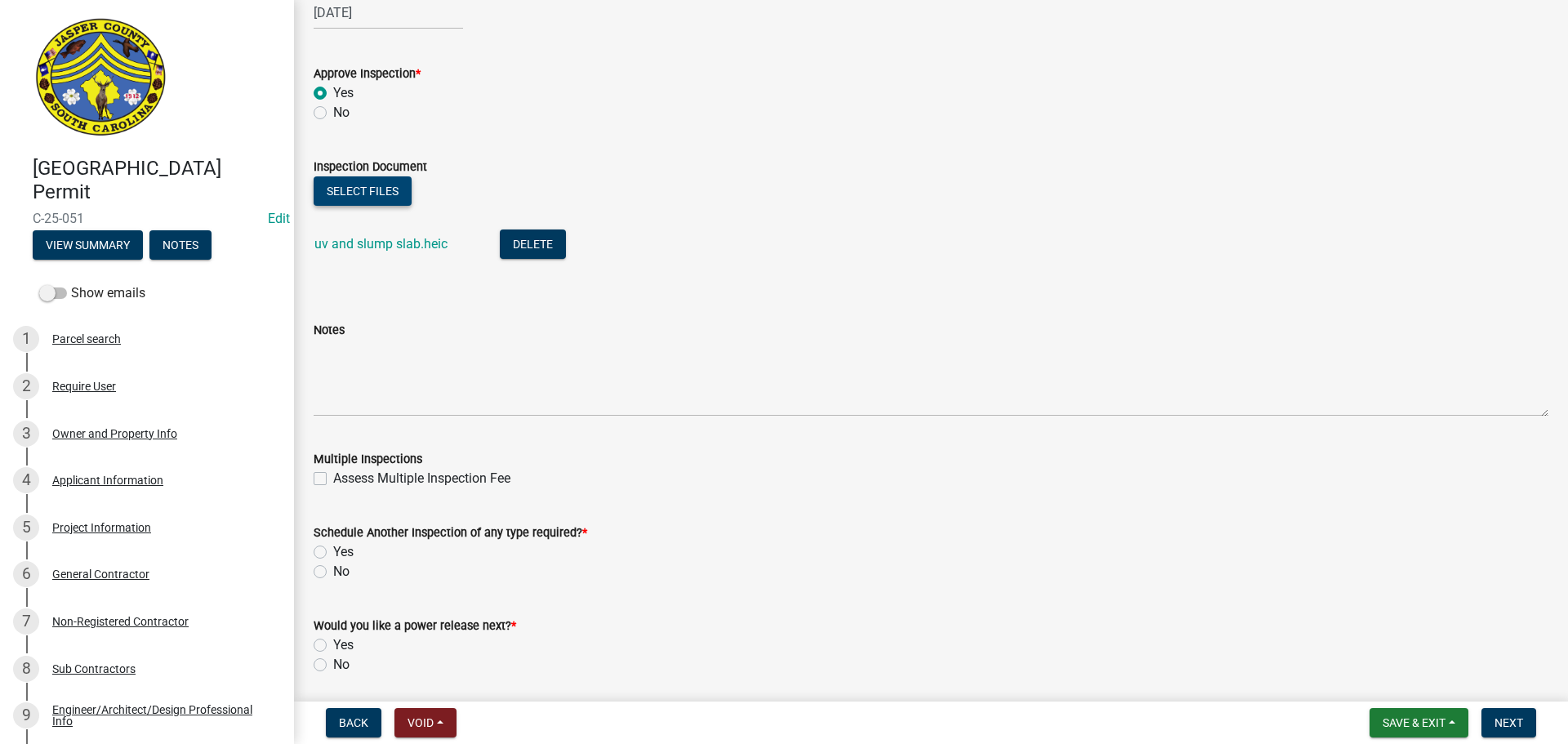
scroll to position [1033, 0]
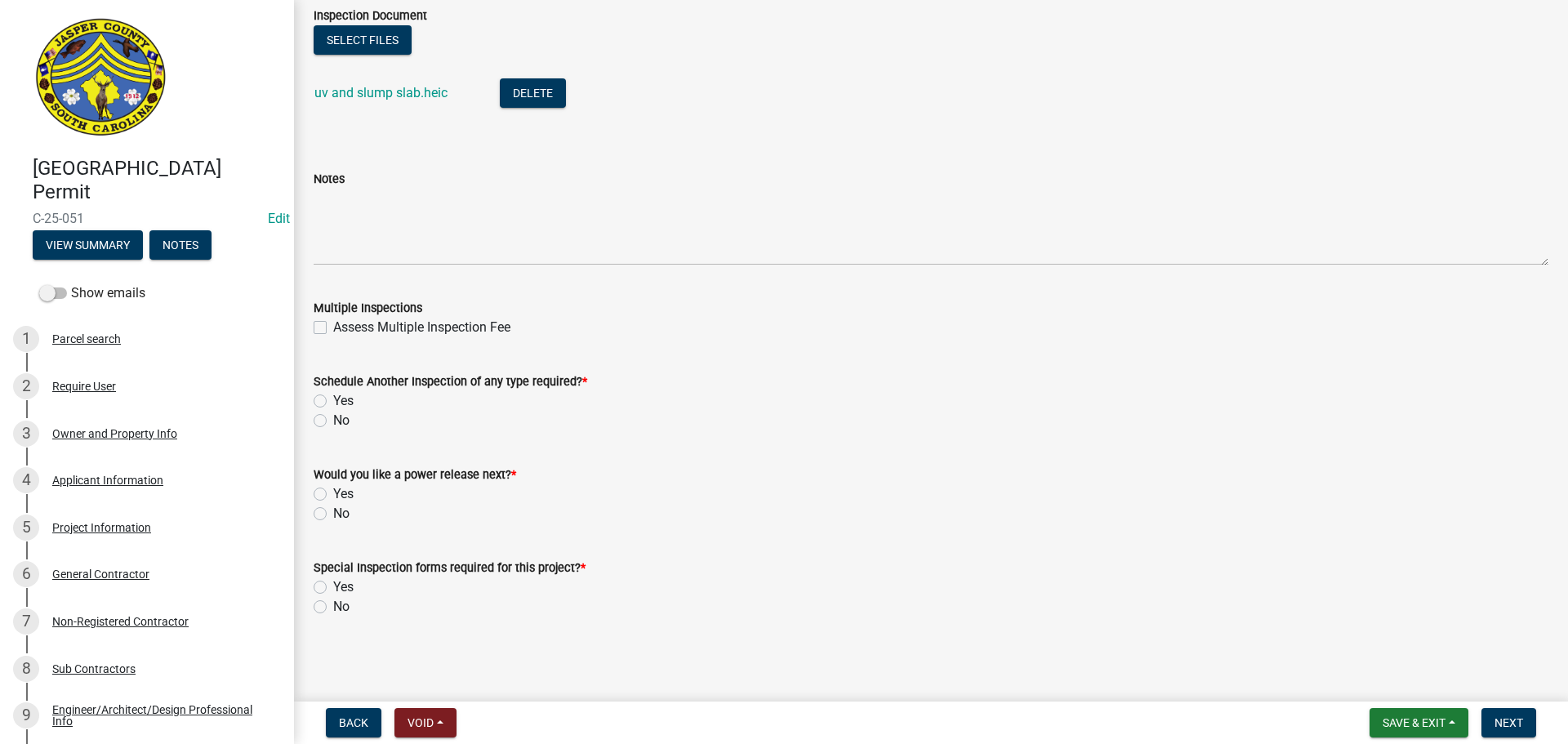
click at [333, 400] on label "Yes" at bounding box center [343, 401] width 20 height 20
click at [333, 400] on input "Yes" at bounding box center [338, 397] width 11 height 11
radio input "true"
click at [333, 516] on label "No" at bounding box center [340, 513] width 16 height 20
click at [333, 515] on input "No" at bounding box center [338, 509] width 11 height 11
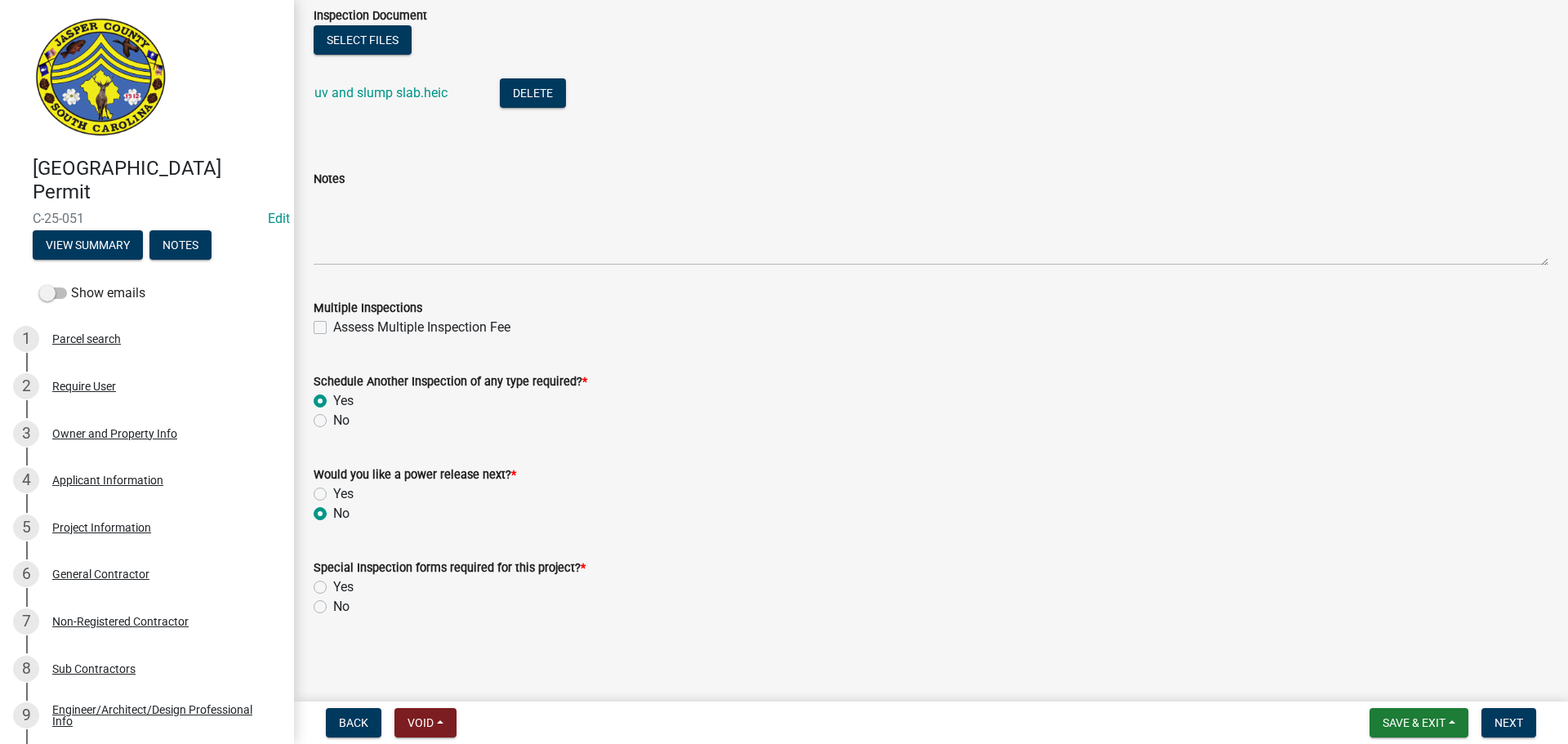
radio input "true"
click at [333, 610] on label "No" at bounding box center [340, 606] width 16 height 20
click at [333, 608] on input "No" at bounding box center [338, 602] width 11 height 11
radio input "true"
click at [1490, 715] on button "Next" at bounding box center [1509, 723] width 54 height 30
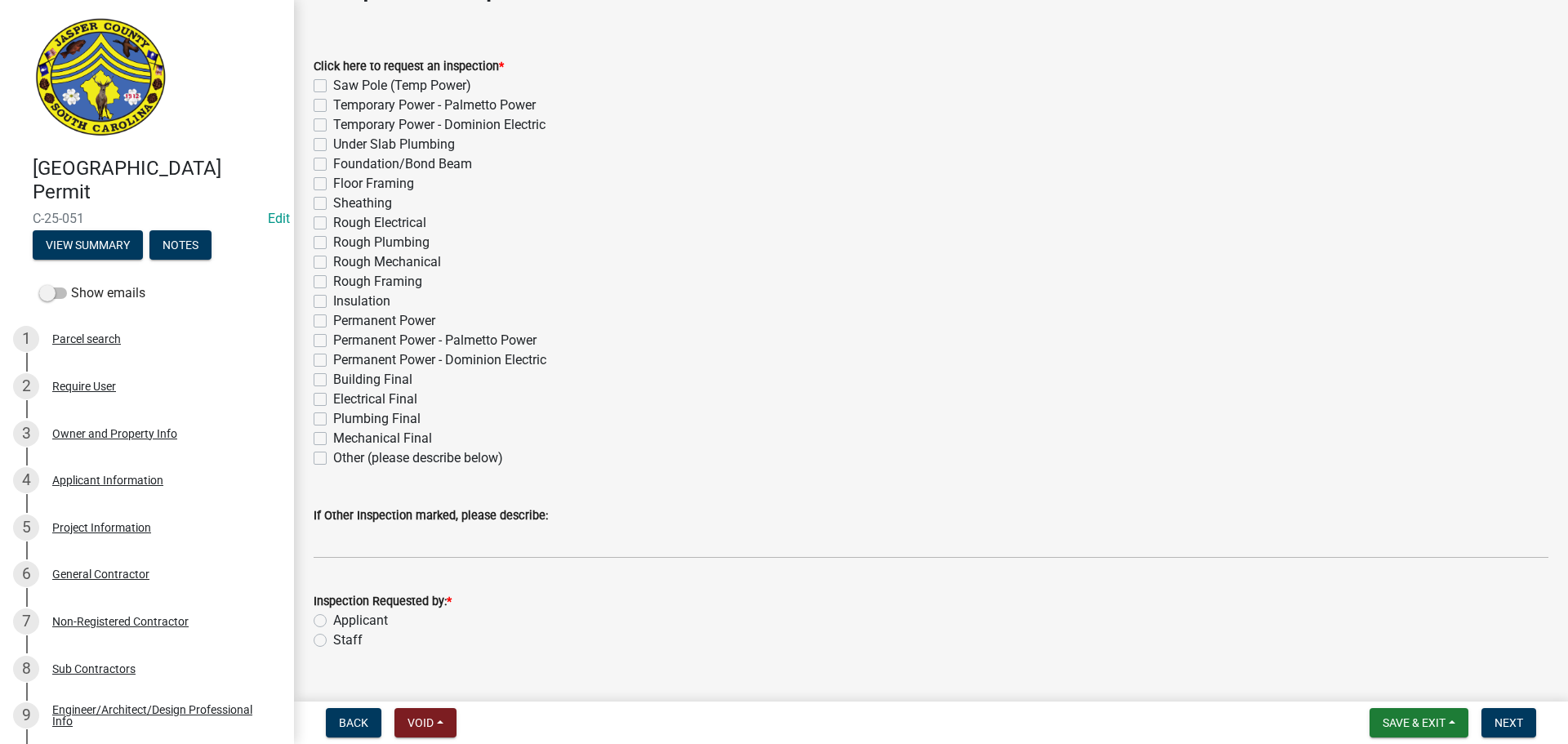
scroll to position [88, 0]
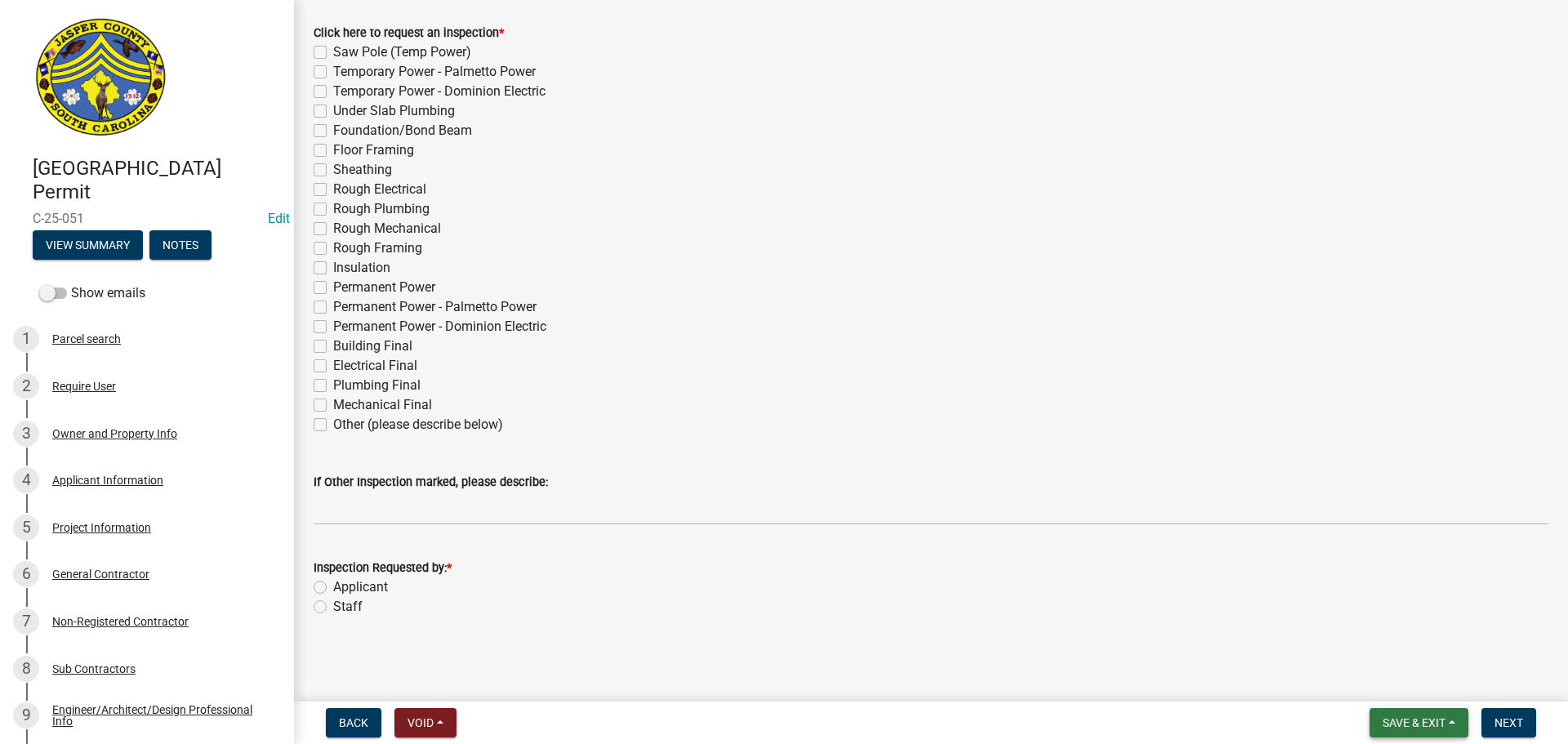
click at [1388, 719] on span "Save & Exit" at bounding box center [1413, 723] width 63 height 13
click at [1391, 682] on button "Save & Exit" at bounding box center [1402, 680] width 131 height 39
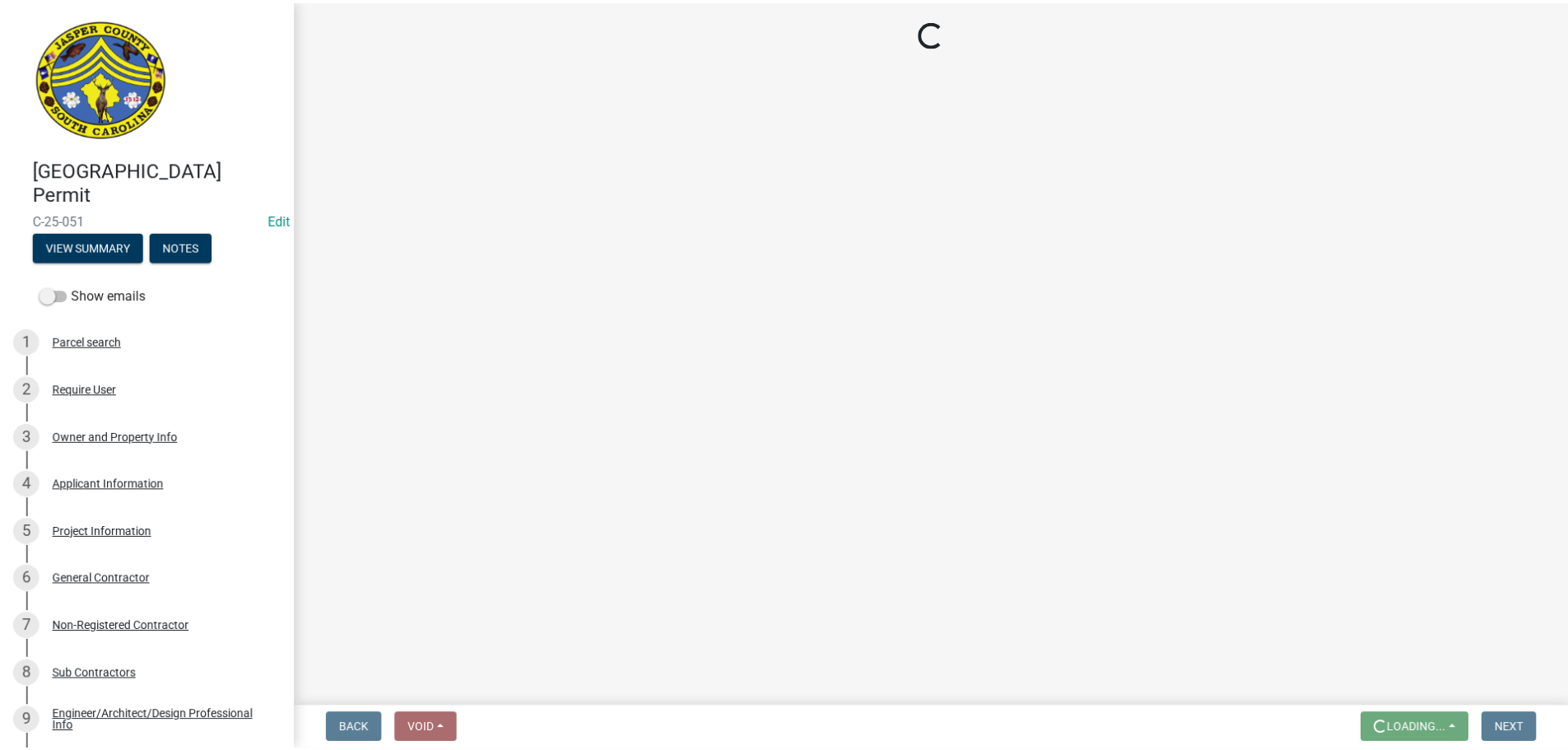
scroll to position [0, 0]
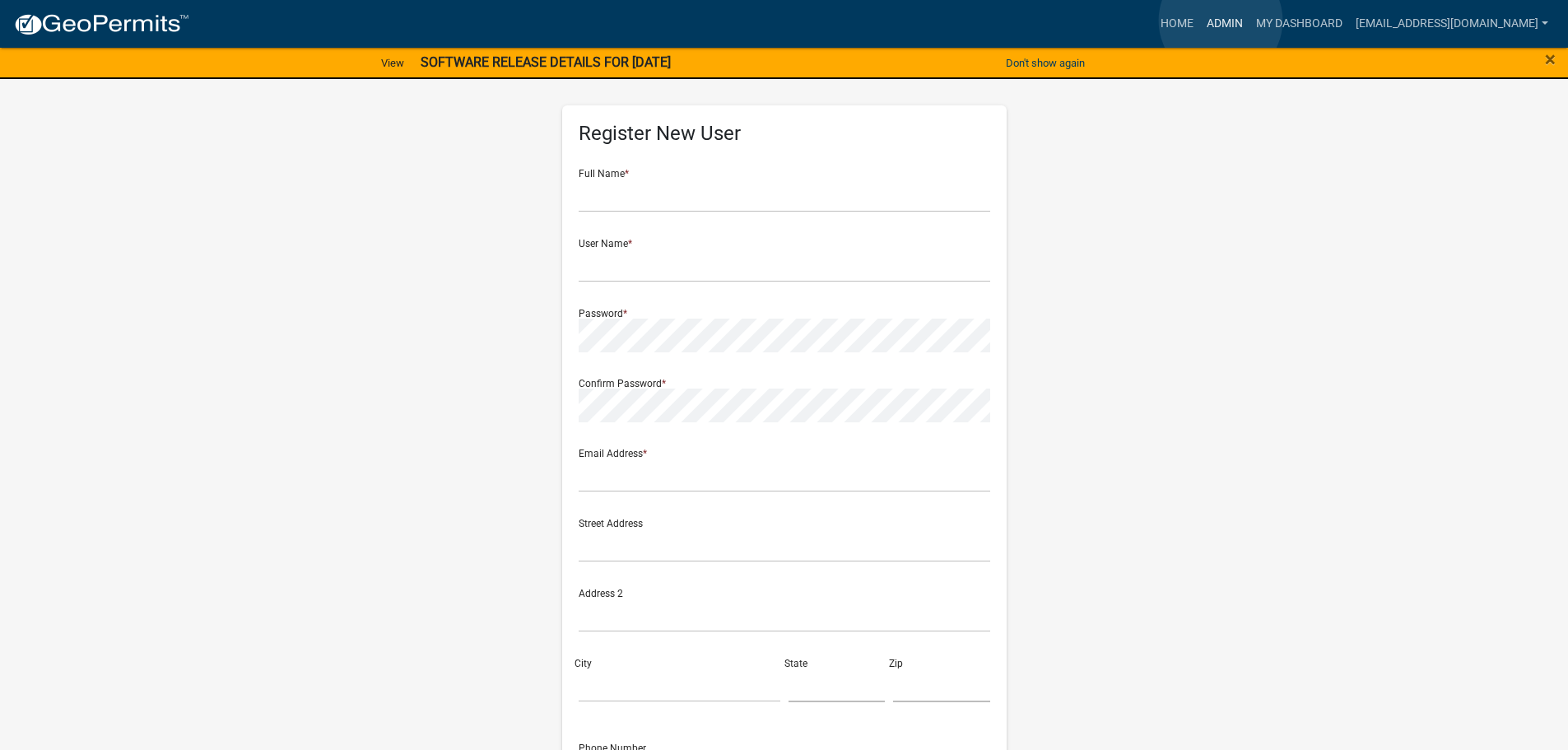
click at [1221, 21] on link "Admin" at bounding box center [1225, 24] width 50 height 32
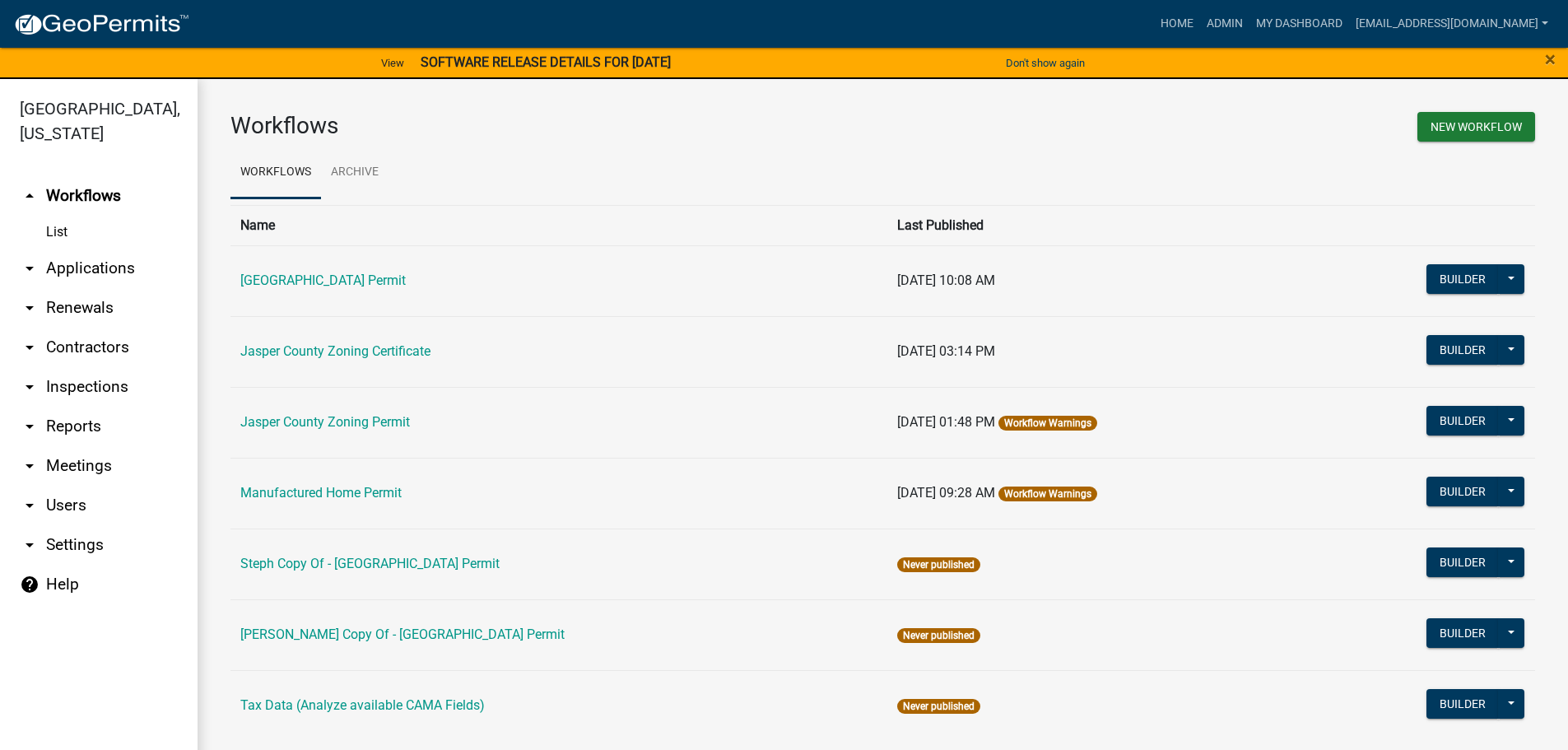
click at [103, 265] on link "arrow_drop_down Applications" at bounding box center [98, 268] width 198 height 39
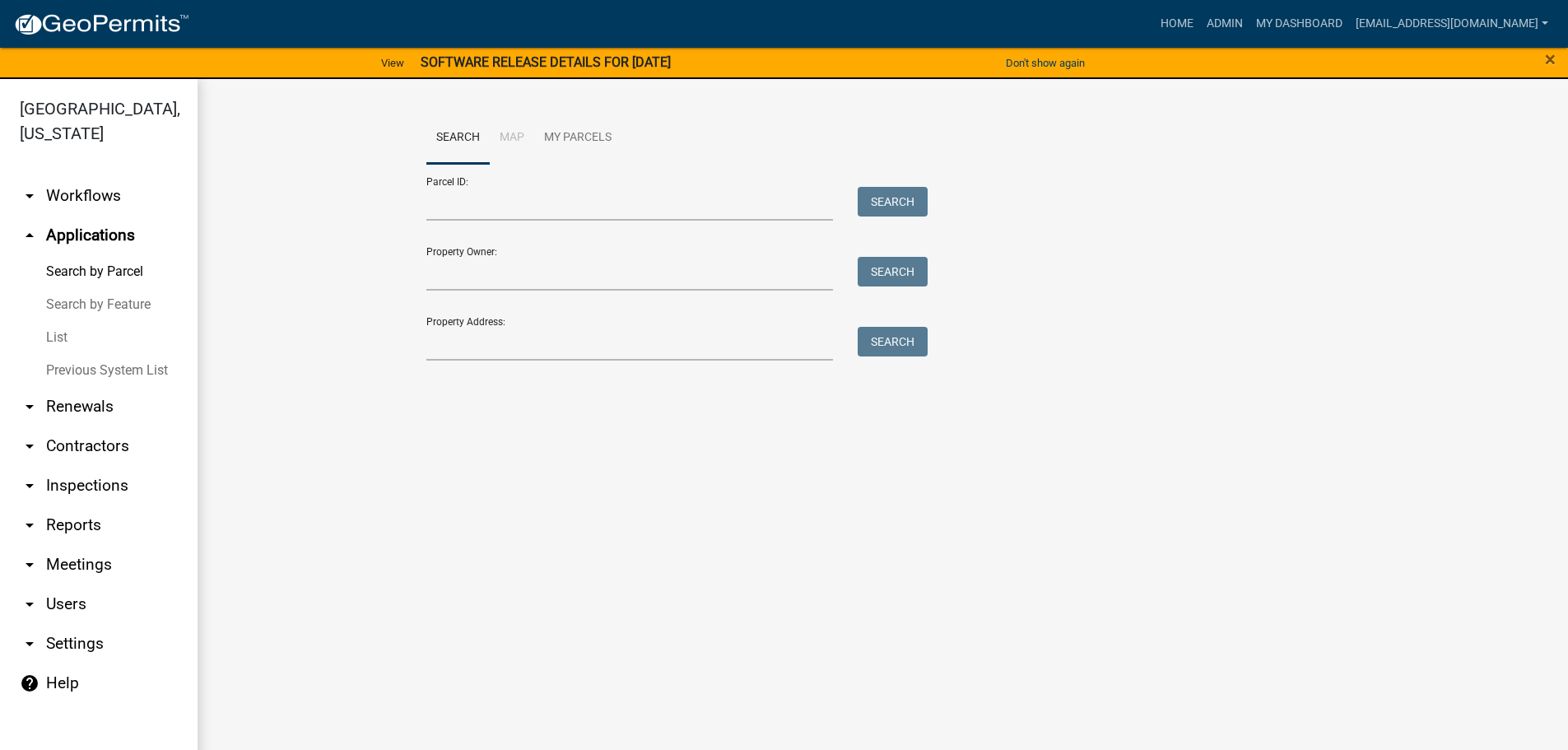
click at [60, 336] on link "List" at bounding box center [98, 337] width 198 height 33
